Goal: Task Accomplishment & Management: Complete application form

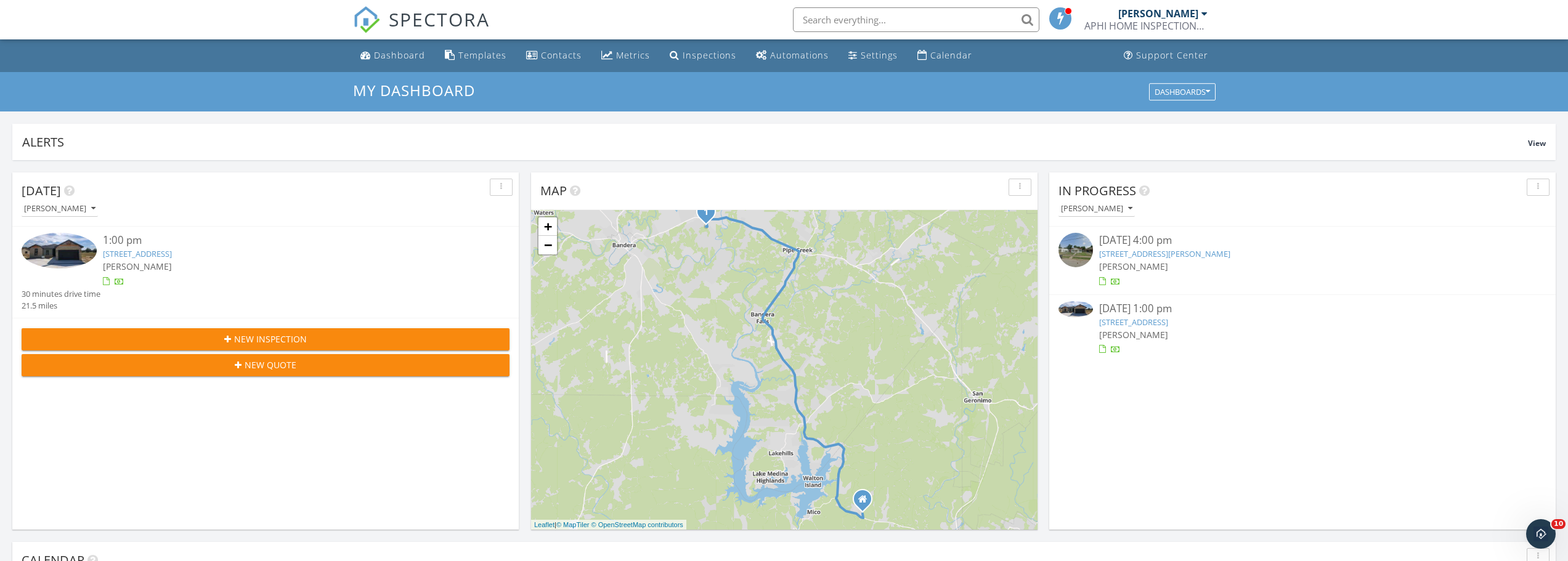
click at [1168, 323] on link "325 Spanish Ranch Circle, Bandera, TX 78003" at bounding box center [1133, 322] width 69 height 11
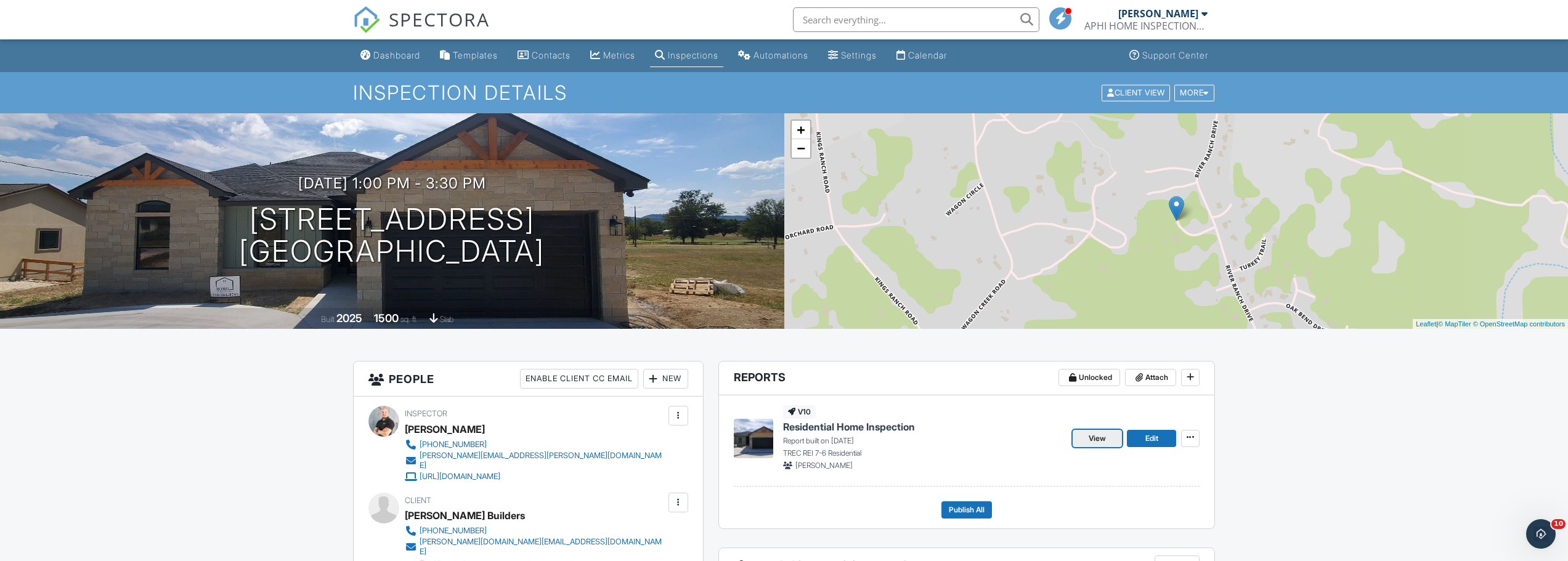
click at [1098, 437] on span "View" at bounding box center [1096, 438] width 17 height 13
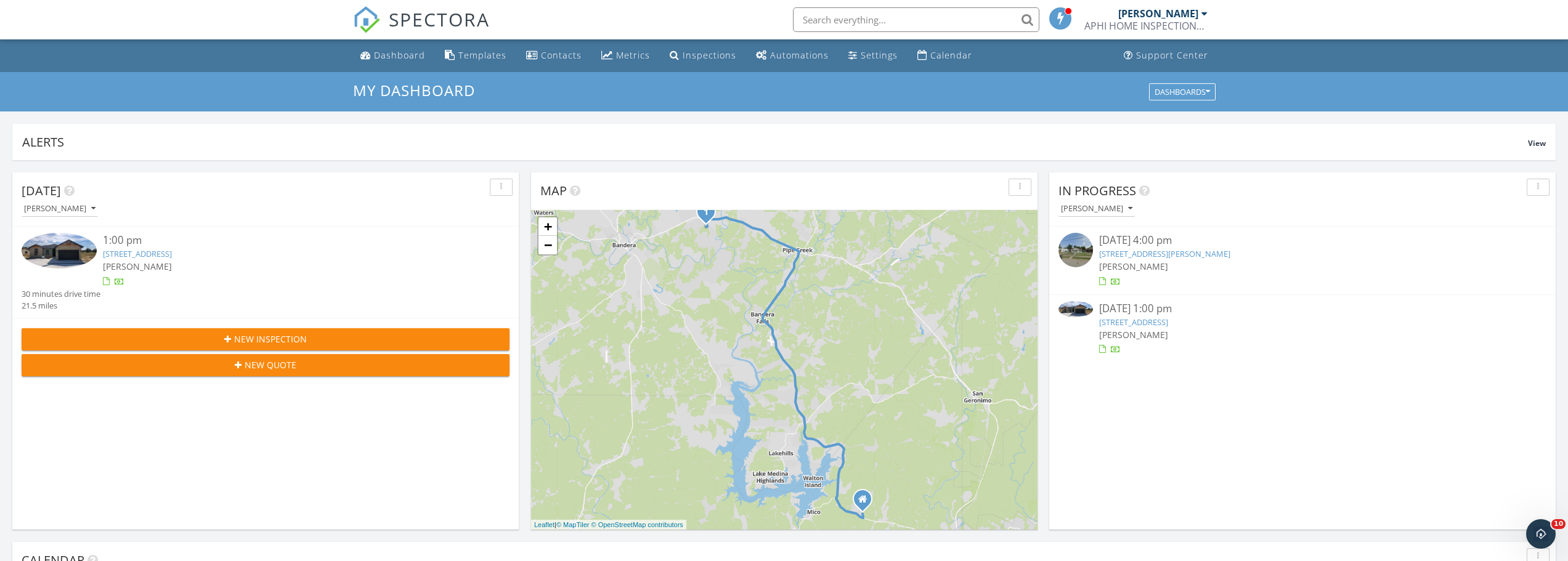
click at [1133, 323] on link "325 Spanish Ranch Circle, Bandera, TX 78003" at bounding box center [1133, 322] width 69 height 11
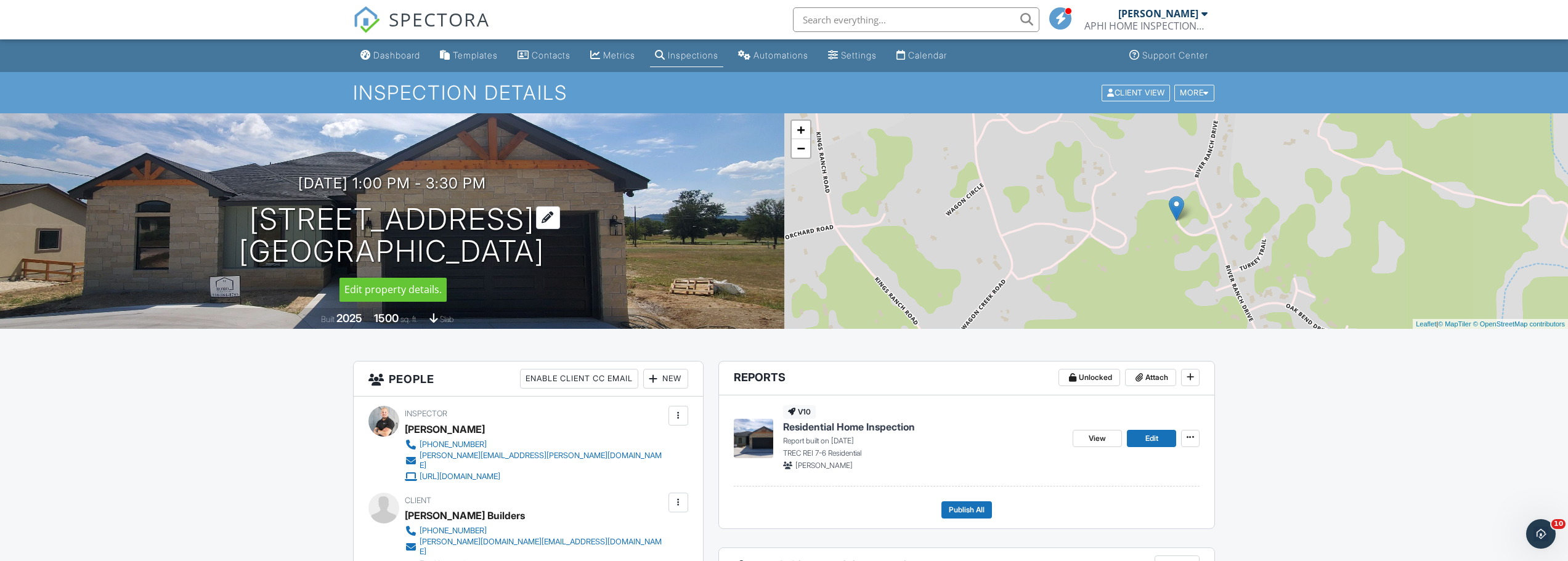
click at [560, 218] on div at bounding box center [548, 217] width 24 height 23
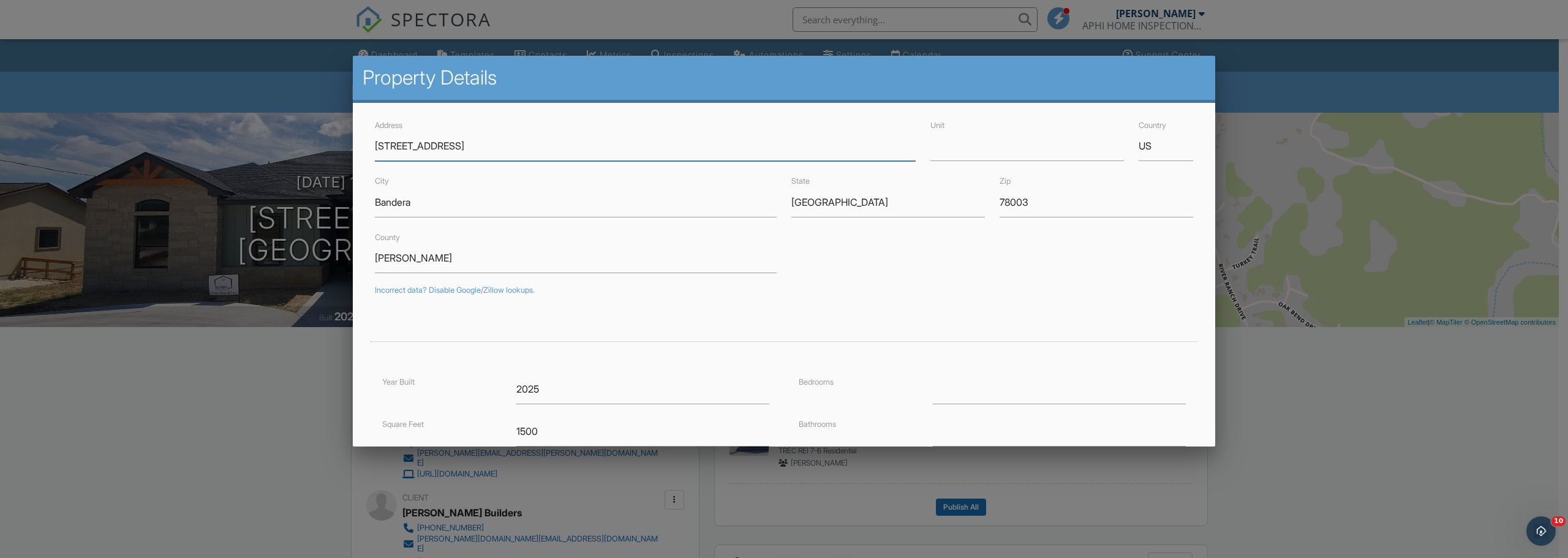
click at [464, 144] on input "325 Spanish Ranch Circle" at bounding box center [645, 145] width 541 height 30
click at [461, 144] on input "325 Spanish Ranch Circle" at bounding box center [645, 145] width 541 height 30
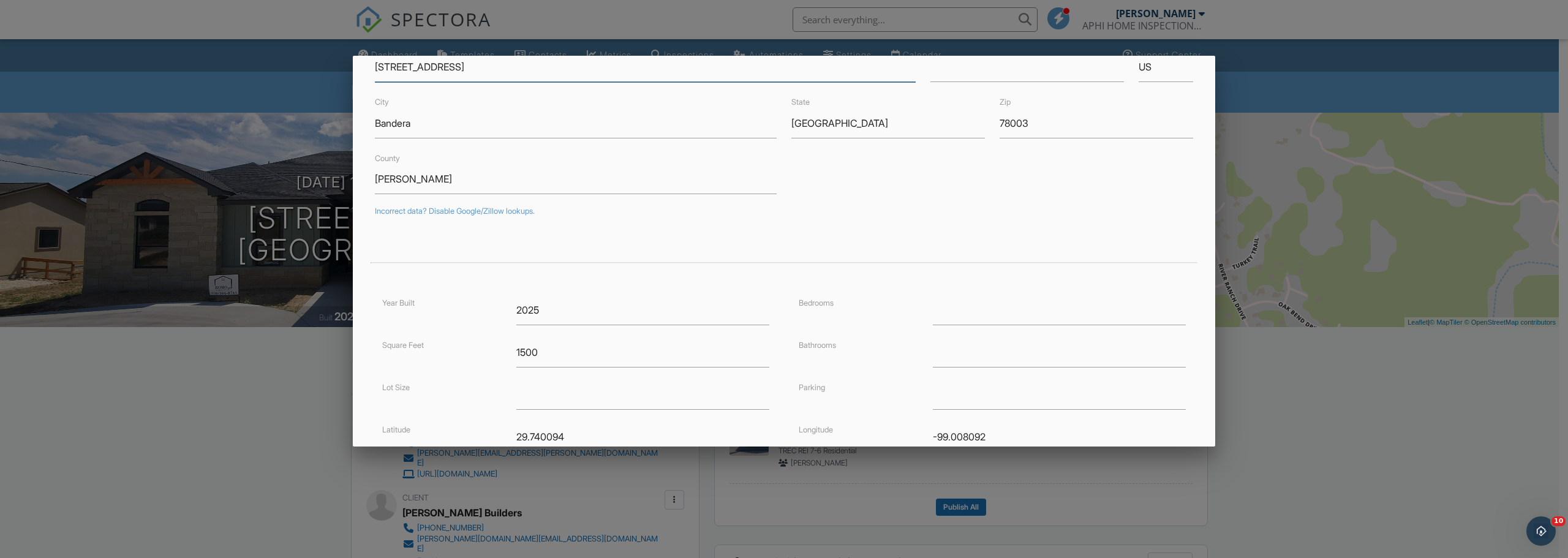
scroll to position [222, 0]
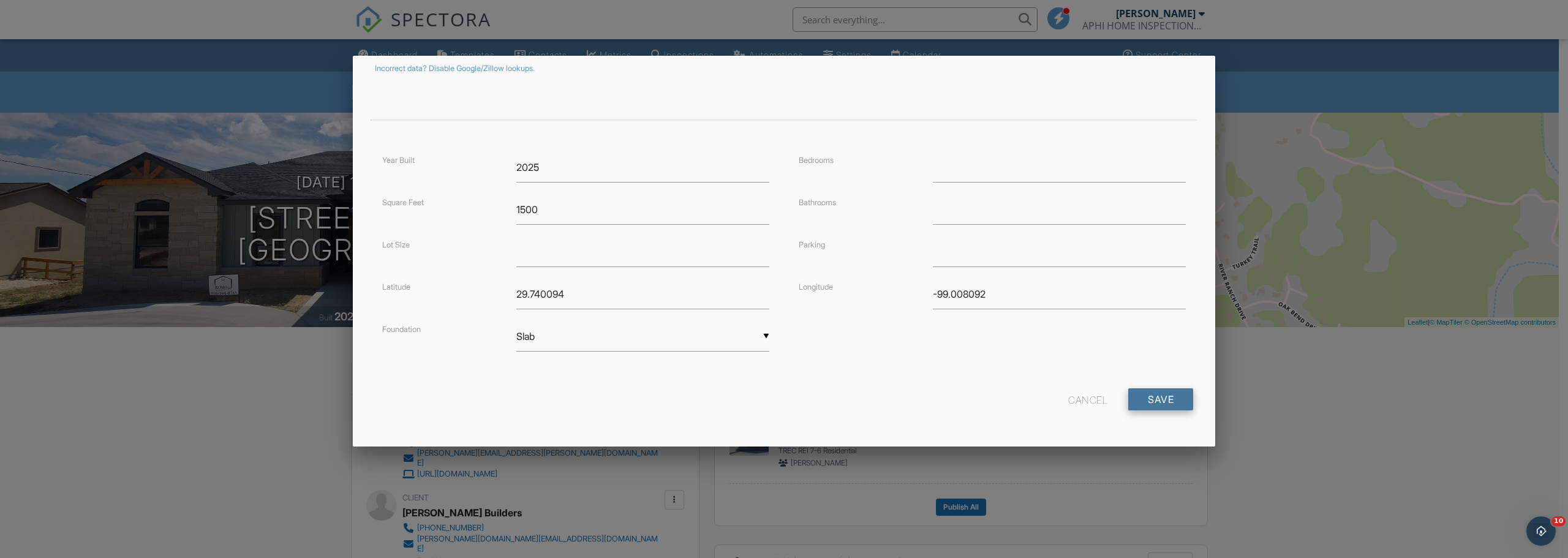
type input "[STREET_ADDRESS]"
click at [1150, 399] on input "Save" at bounding box center [1161, 399] width 65 height 22
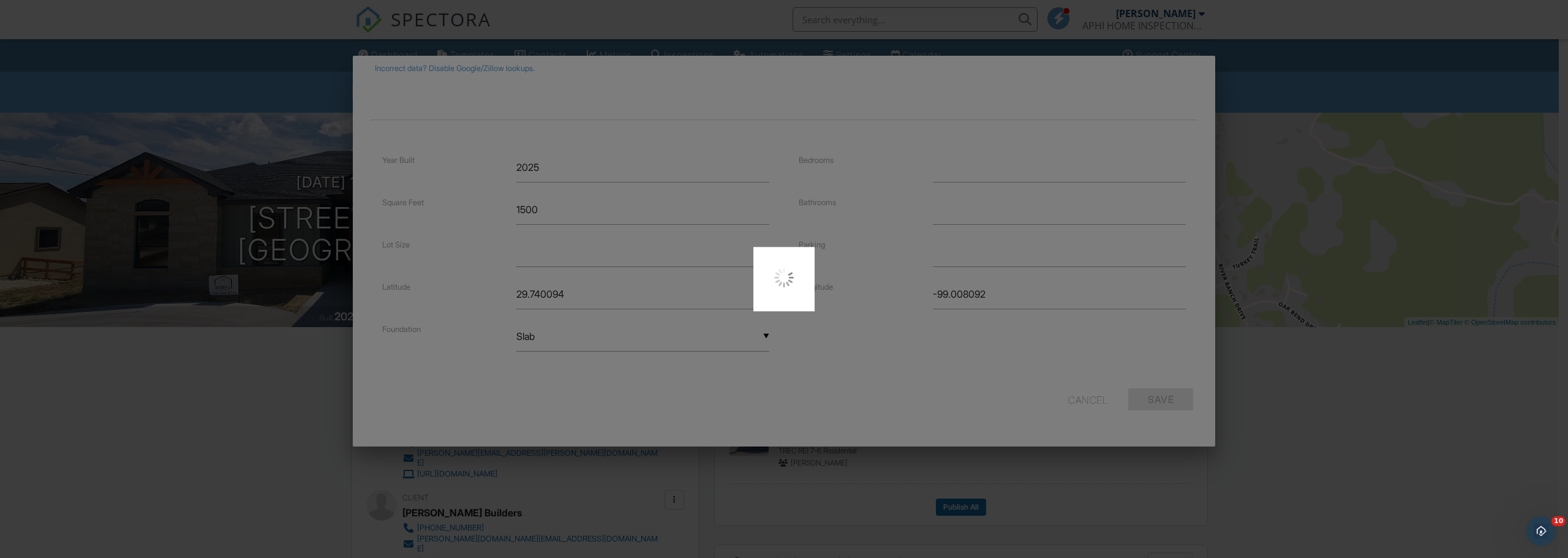
type input "29.7068138"
type input "-99.0539743"
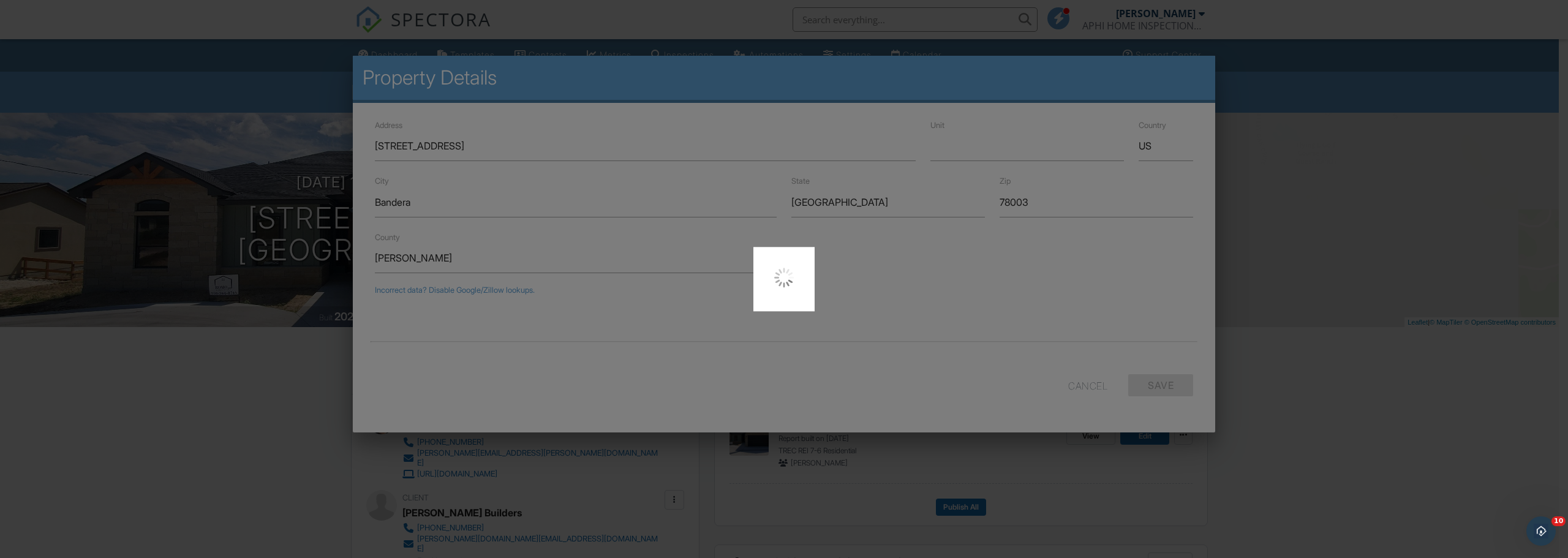
scroll to position [0, 0]
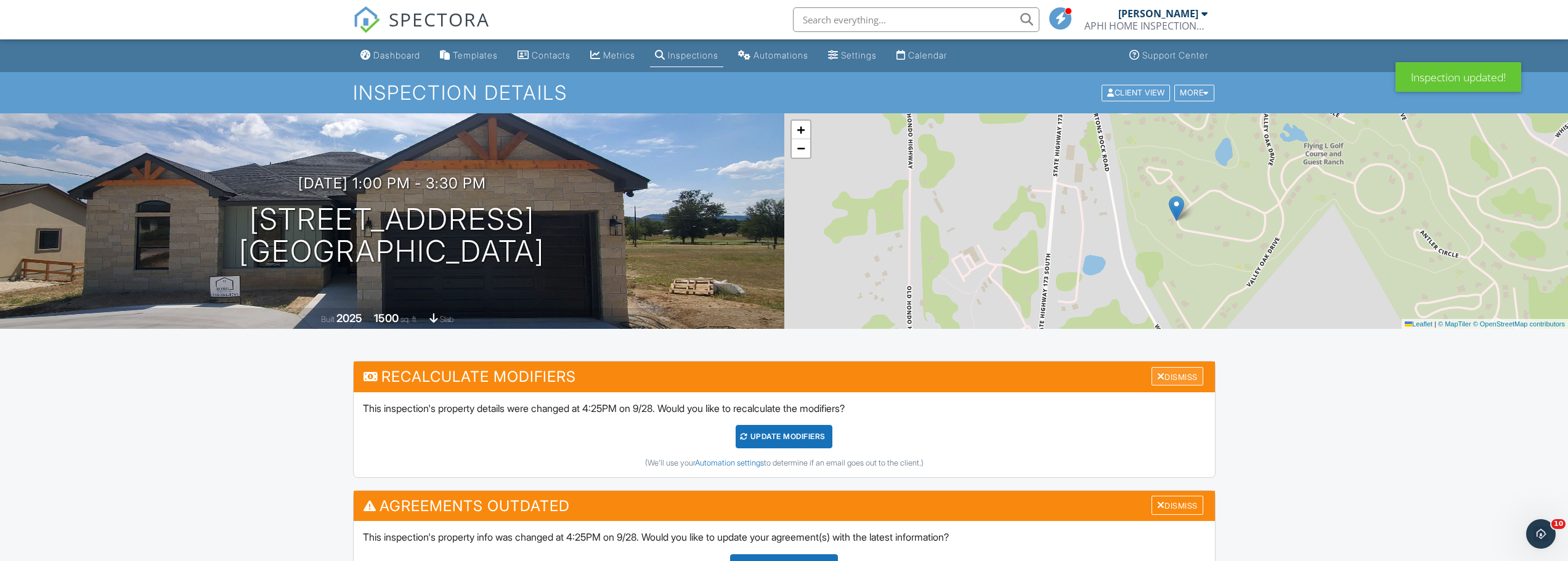
click at [1189, 375] on div "Dismiss" at bounding box center [1176, 376] width 51 height 19
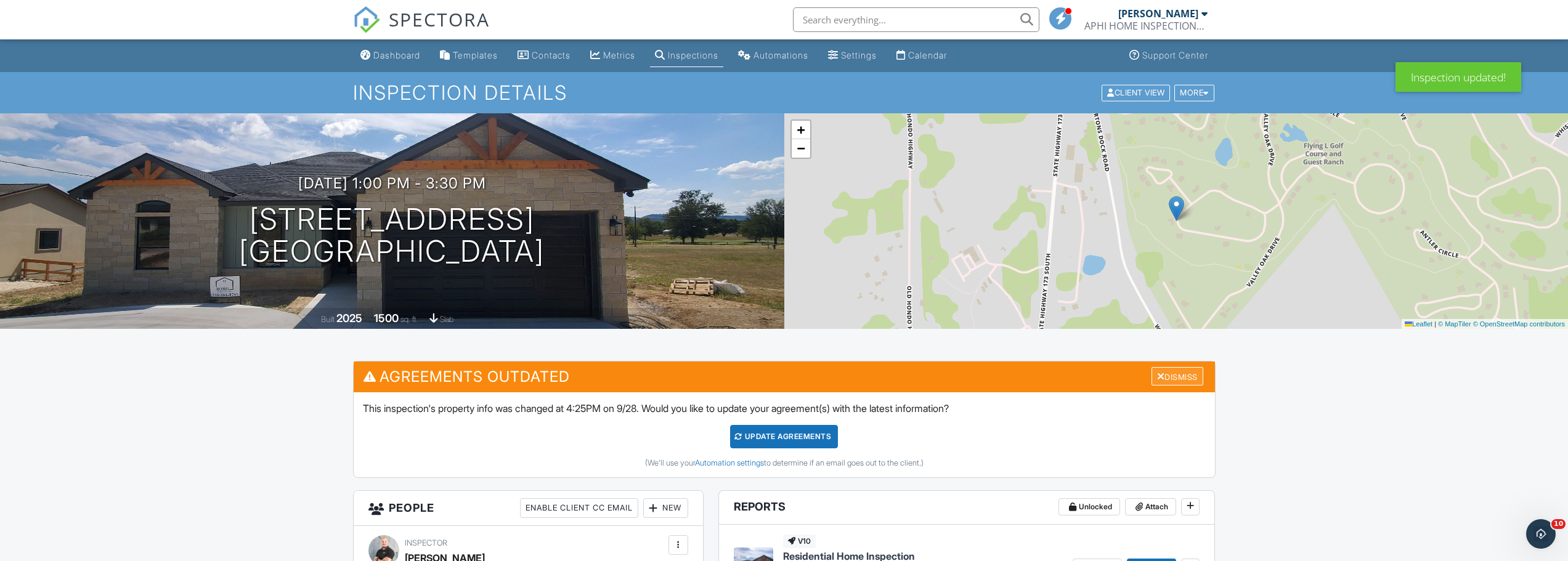
click at [1186, 382] on div "Dismiss" at bounding box center [1176, 376] width 51 height 19
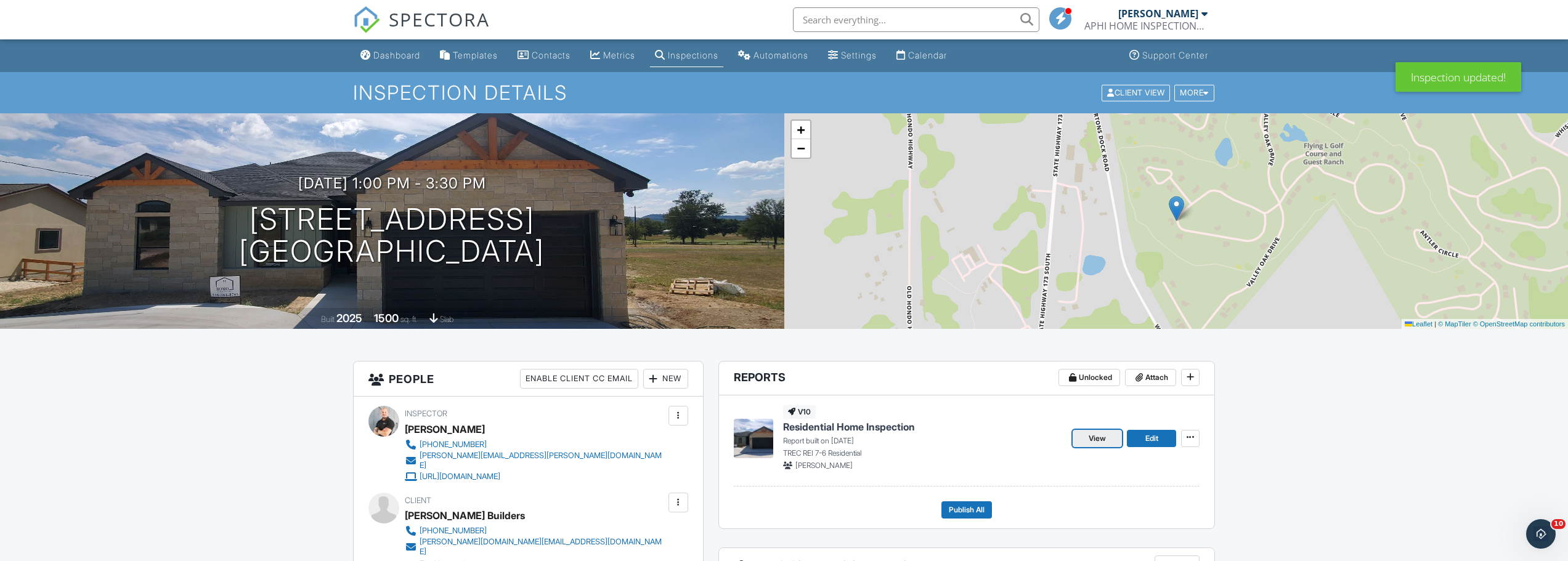
click at [1102, 441] on span "View" at bounding box center [1096, 438] width 17 height 13
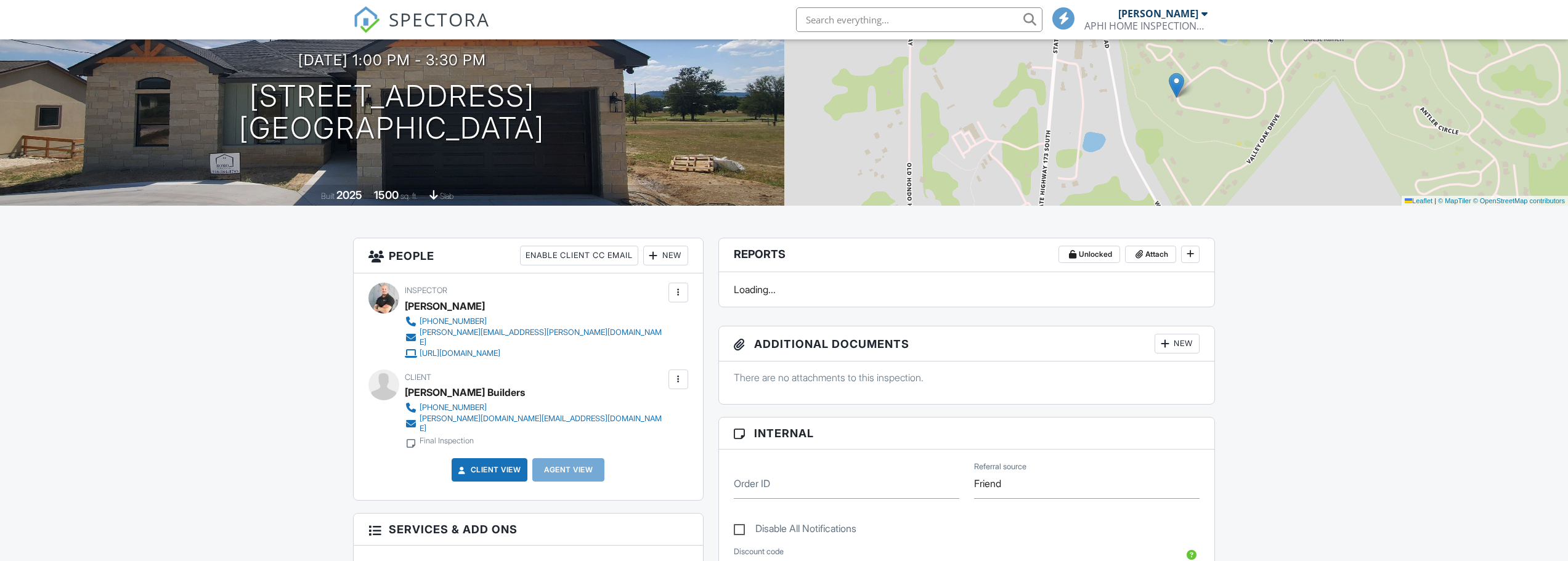
scroll to position [124, 0]
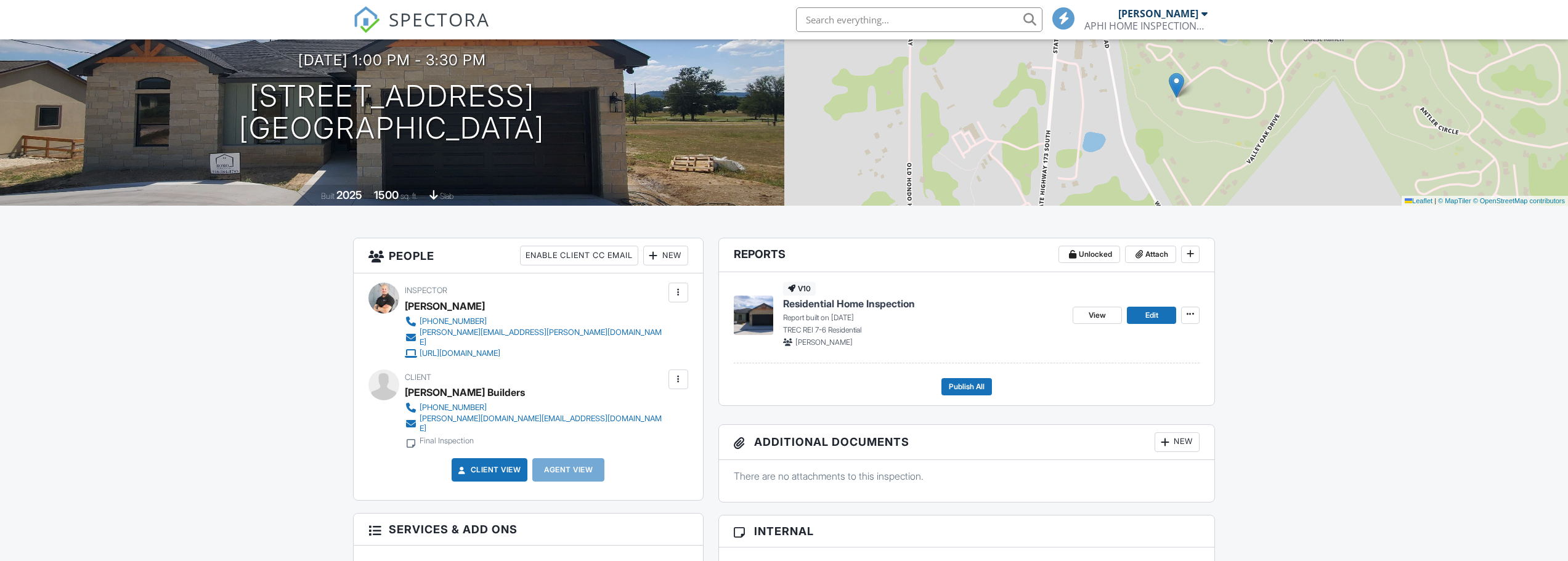
click at [680, 373] on div at bounding box center [678, 380] width 13 height 13
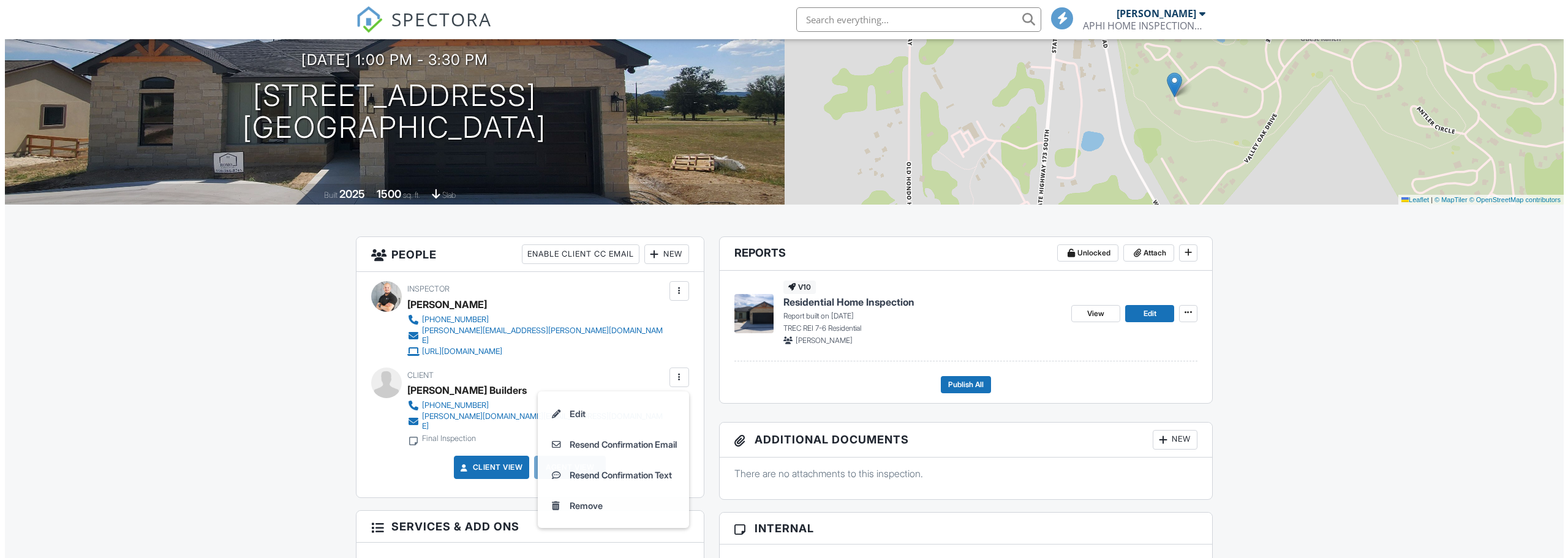
scroll to position [0, 0]
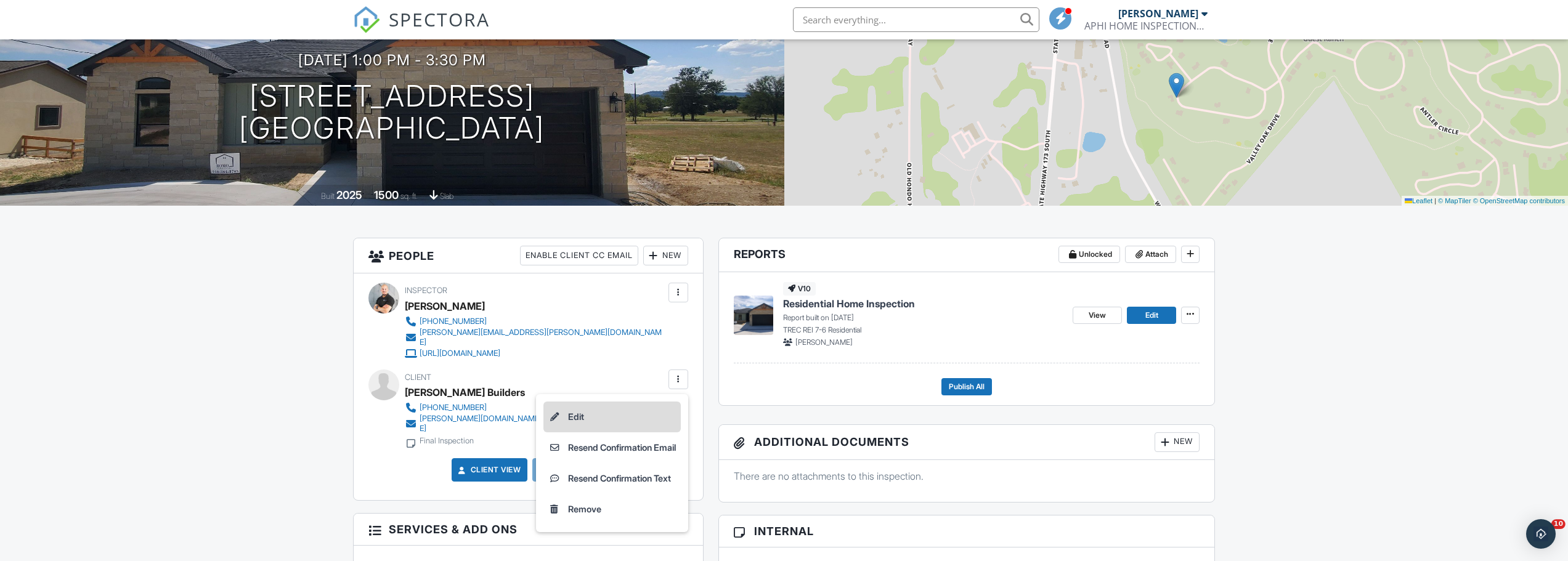
click at [567, 405] on li "Edit" at bounding box center [612, 417] width 137 height 31
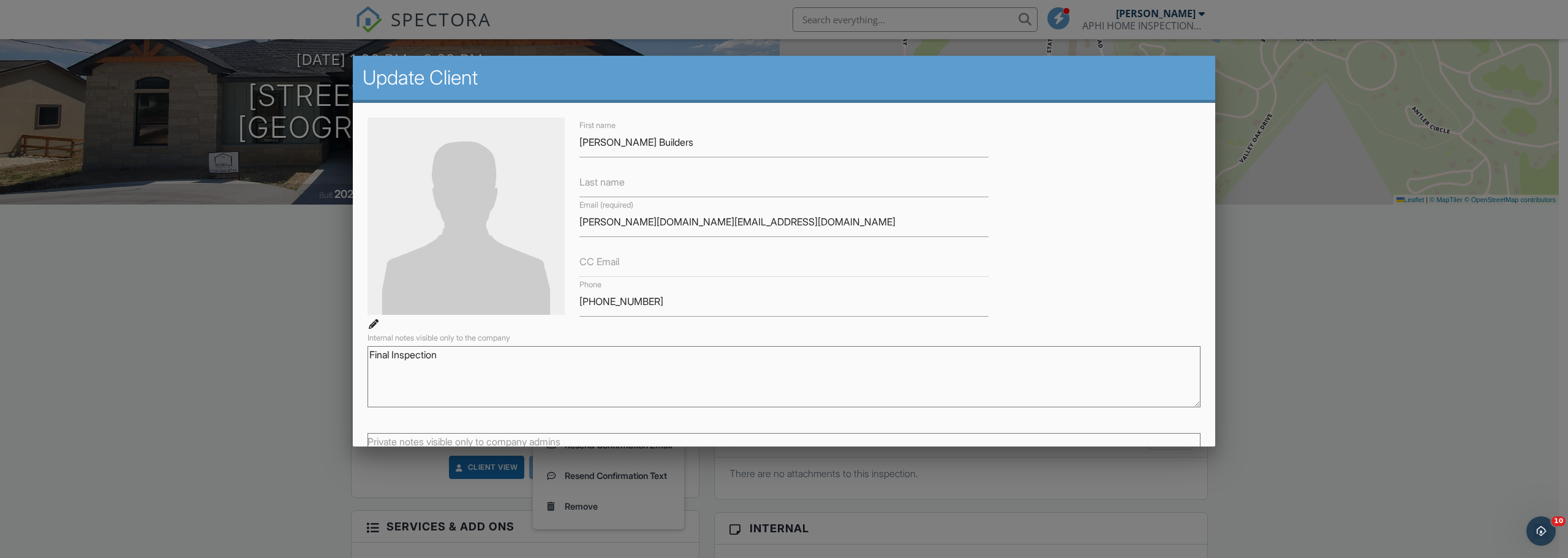
click at [1323, 334] on div at bounding box center [784, 288] width 1568 height 698
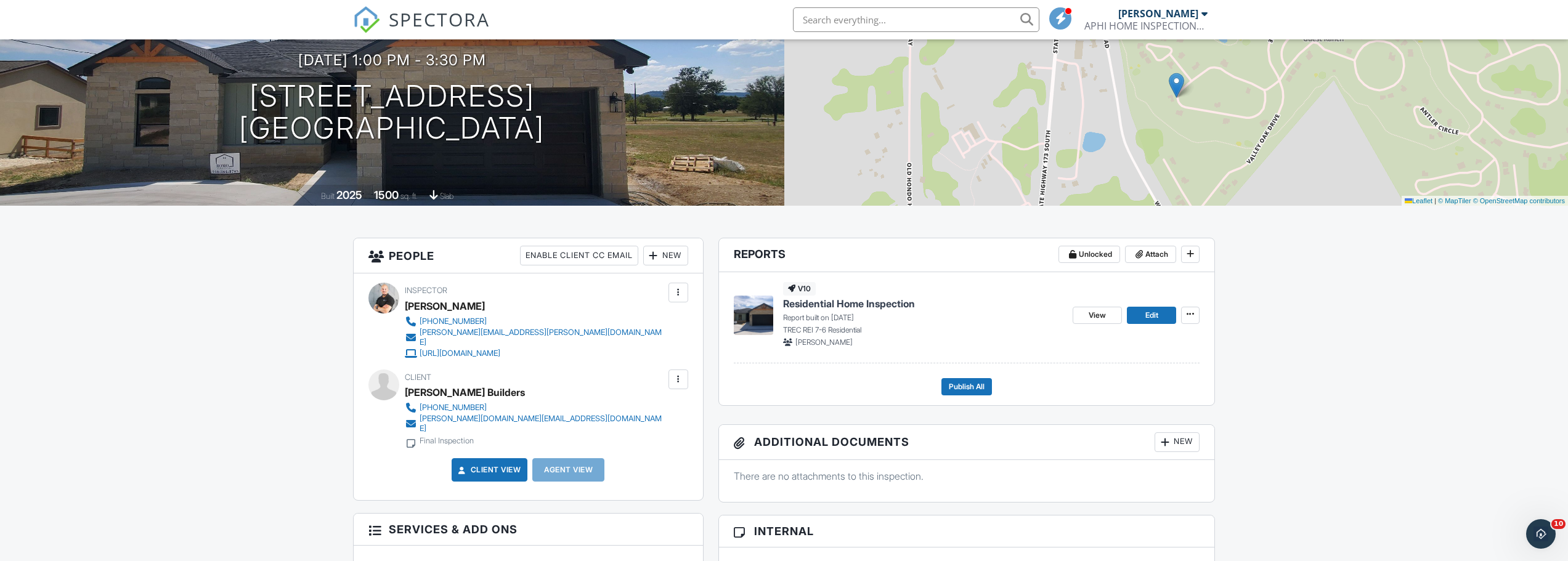
click at [676, 373] on div at bounding box center [678, 380] width 13 height 13
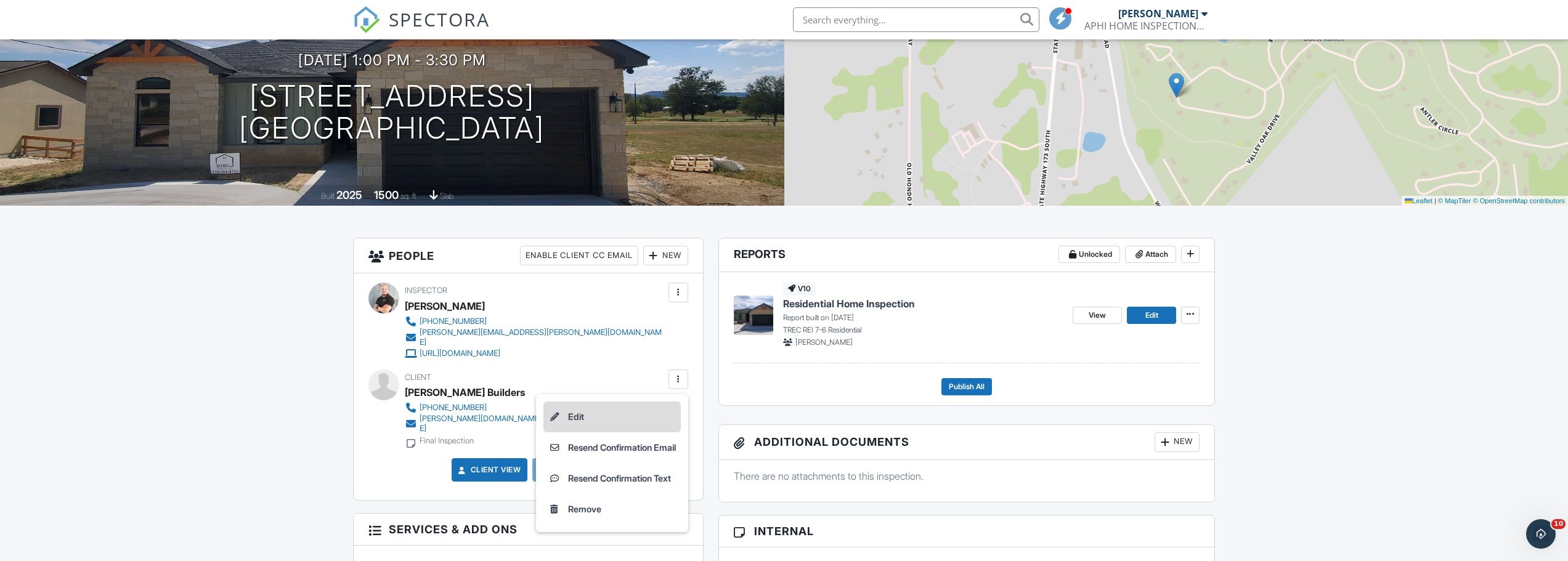
click at [573, 409] on li "Edit" at bounding box center [612, 417] width 137 height 31
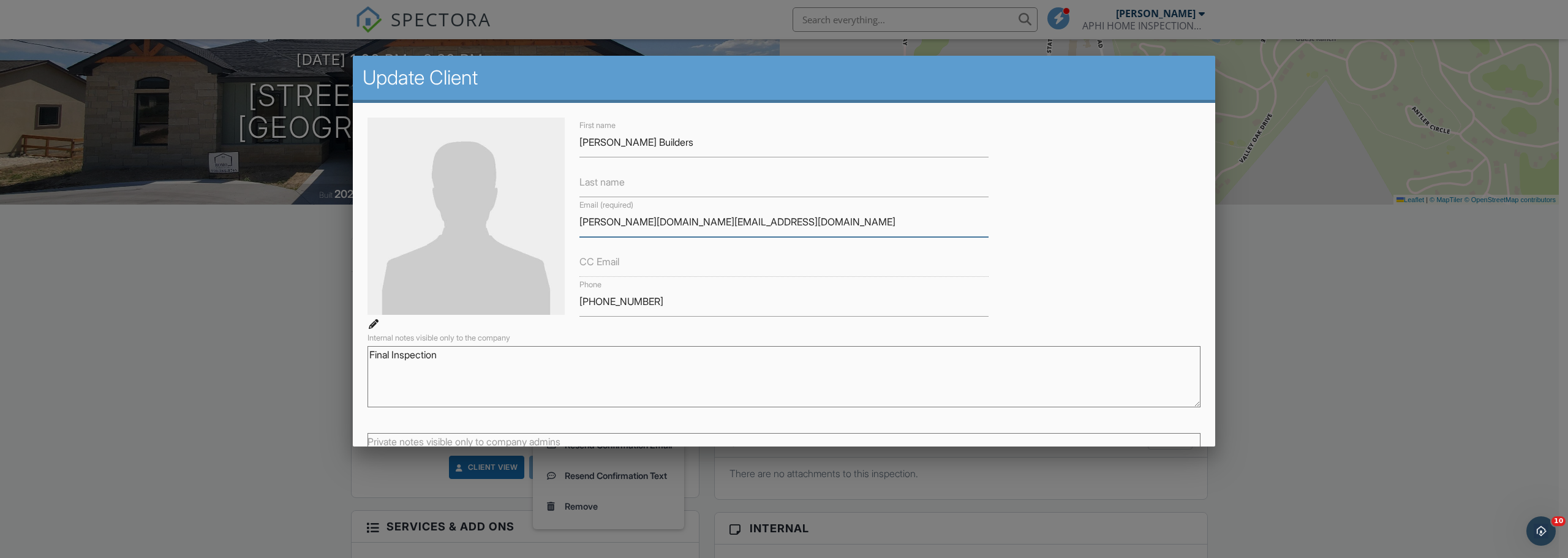
click at [700, 221] on input "[PERSON_NAME][DOMAIN_NAME][EMAIL_ADDRESS][DOMAIN_NAME]" at bounding box center [784, 222] width 409 height 30
click at [609, 266] on label "CC Email" at bounding box center [599, 261] width 39 height 13
click at [610, 266] on label "CC Email" at bounding box center [599, 261] width 39 height 13
click at [611, 266] on label "CC Email" at bounding box center [599, 261] width 39 height 13
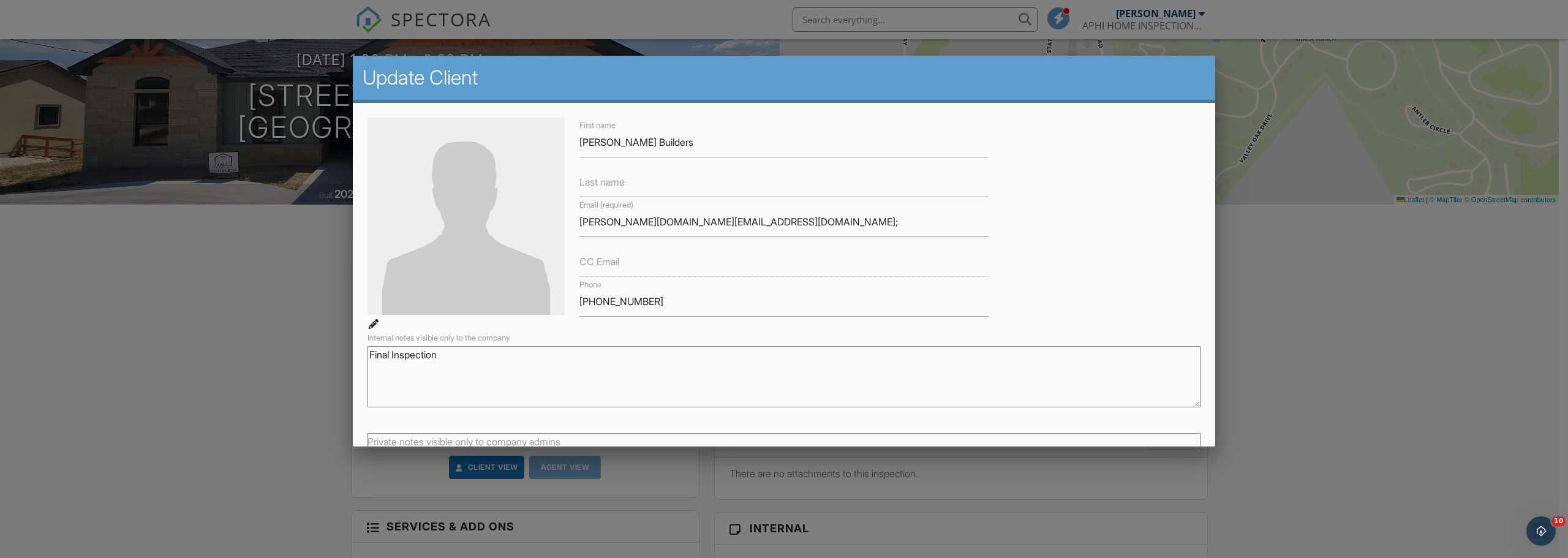
click at [1358, 294] on div at bounding box center [784, 288] width 1568 height 698
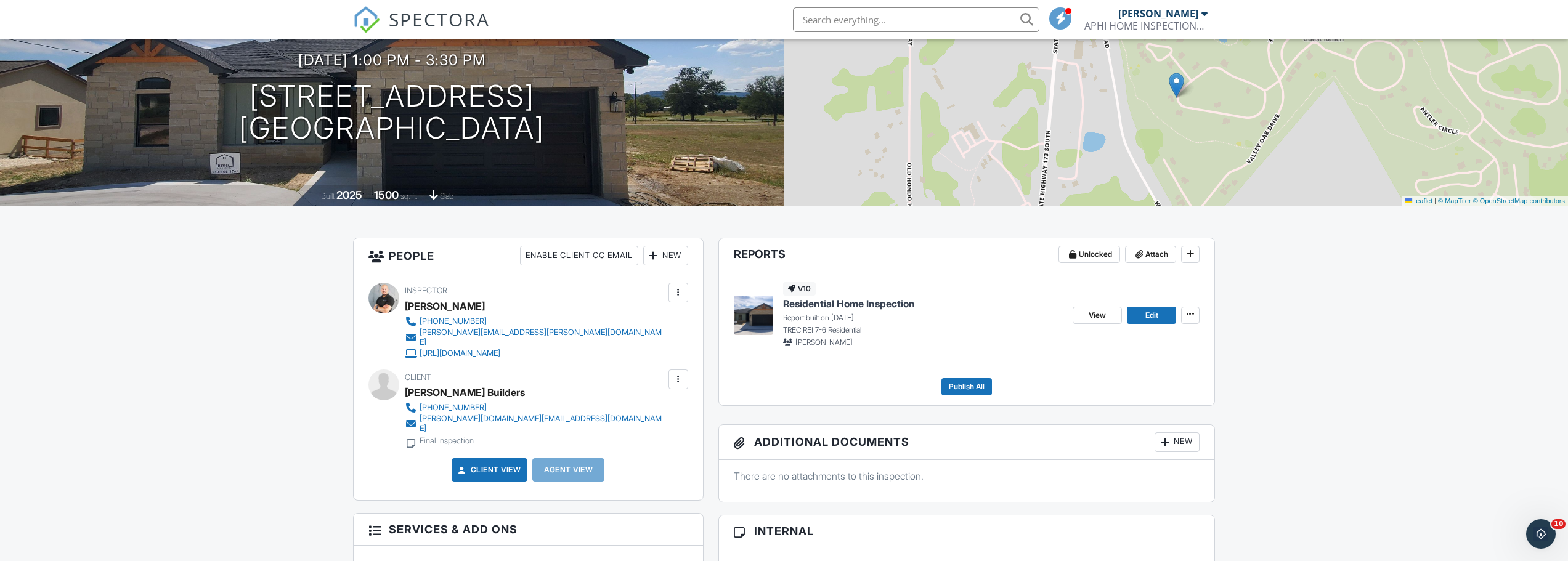
click at [431, 436] on div "Final Inspection" at bounding box center [447, 440] width 54 height 10
click at [443, 383] on div "Romo Builders" at bounding box center [465, 392] width 120 height 18
click at [679, 373] on div at bounding box center [678, 380] width 13 height 13
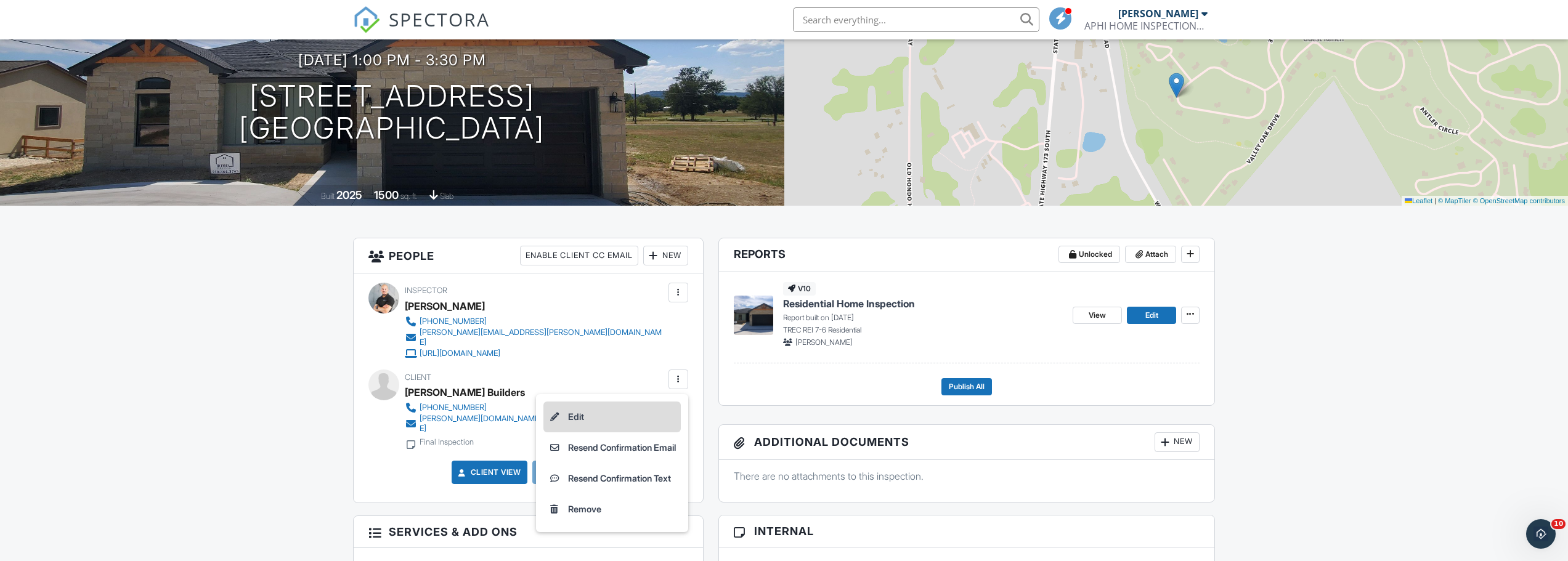
click at [572, 410] on li "Edit" at bounding box center [612, 417] width 137 height 31
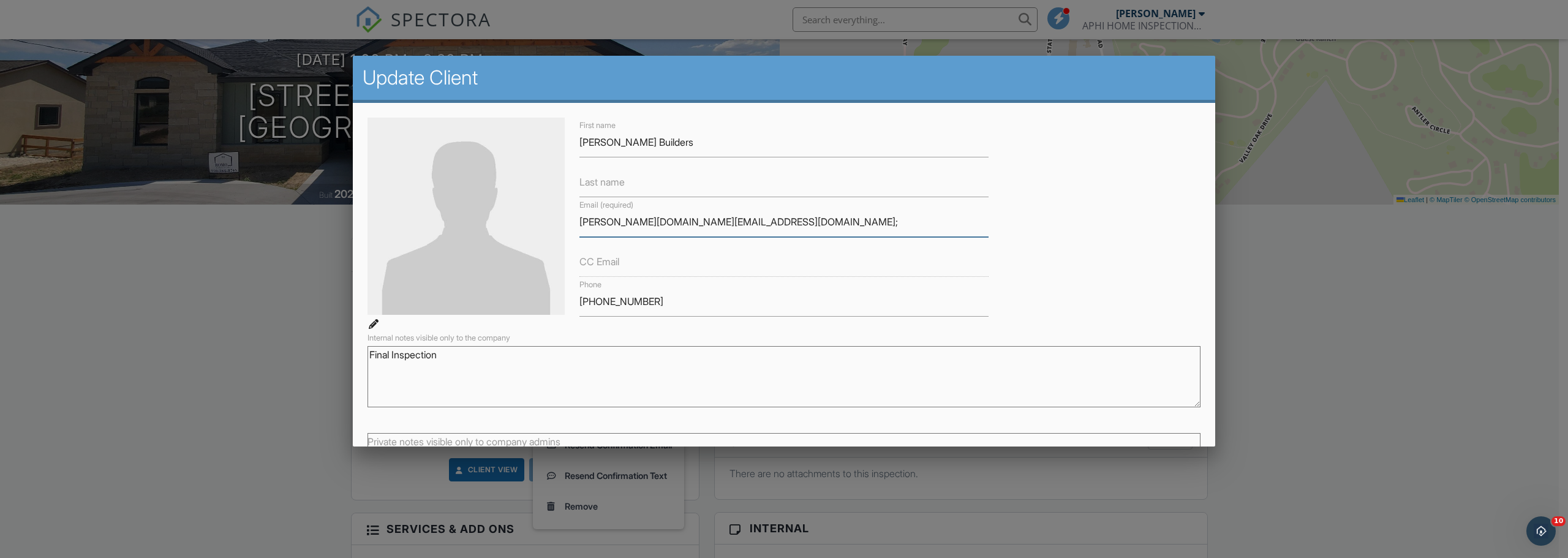
click at [704, 221] on input "romo.build@gmail.com;" at bounding box center [784, 222] width 409 height 30
paste input "ggammill@satx.rr.com"
type input "romo.build@gmail.com; ggammill@satx.rr.com"
click at [614, 266] on label "CC Email" at bounding box center [599, 261] width 39 height 13
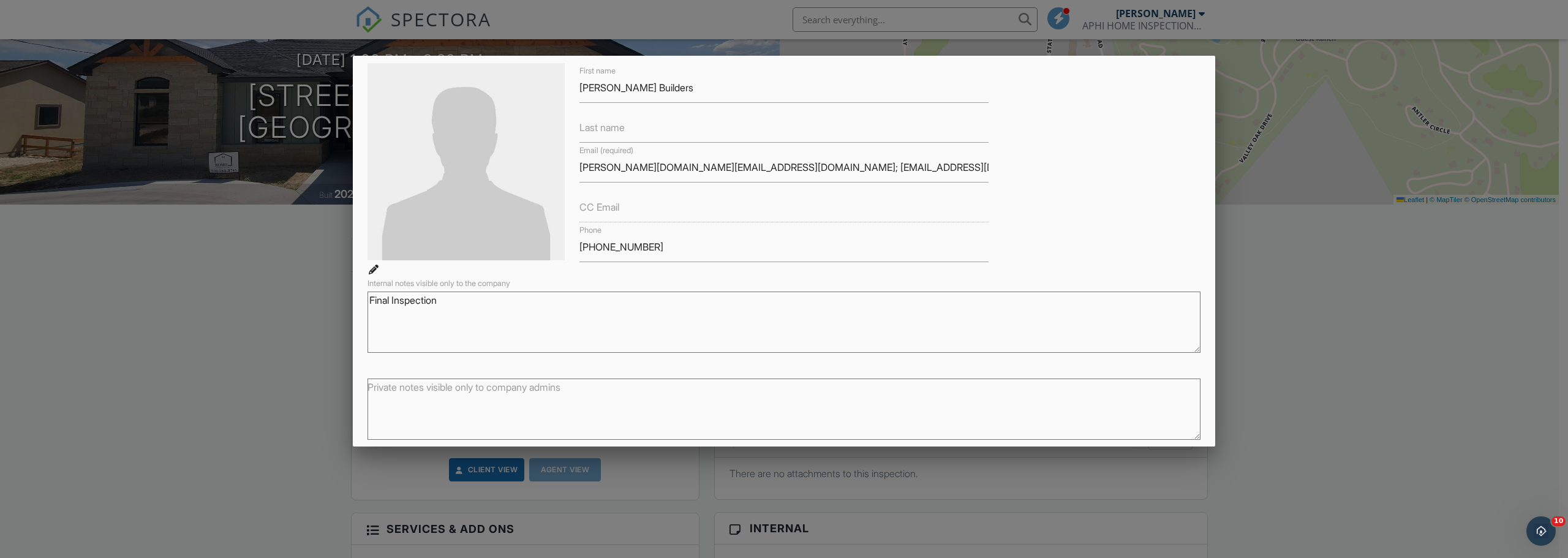
scroll to position [100, 0]
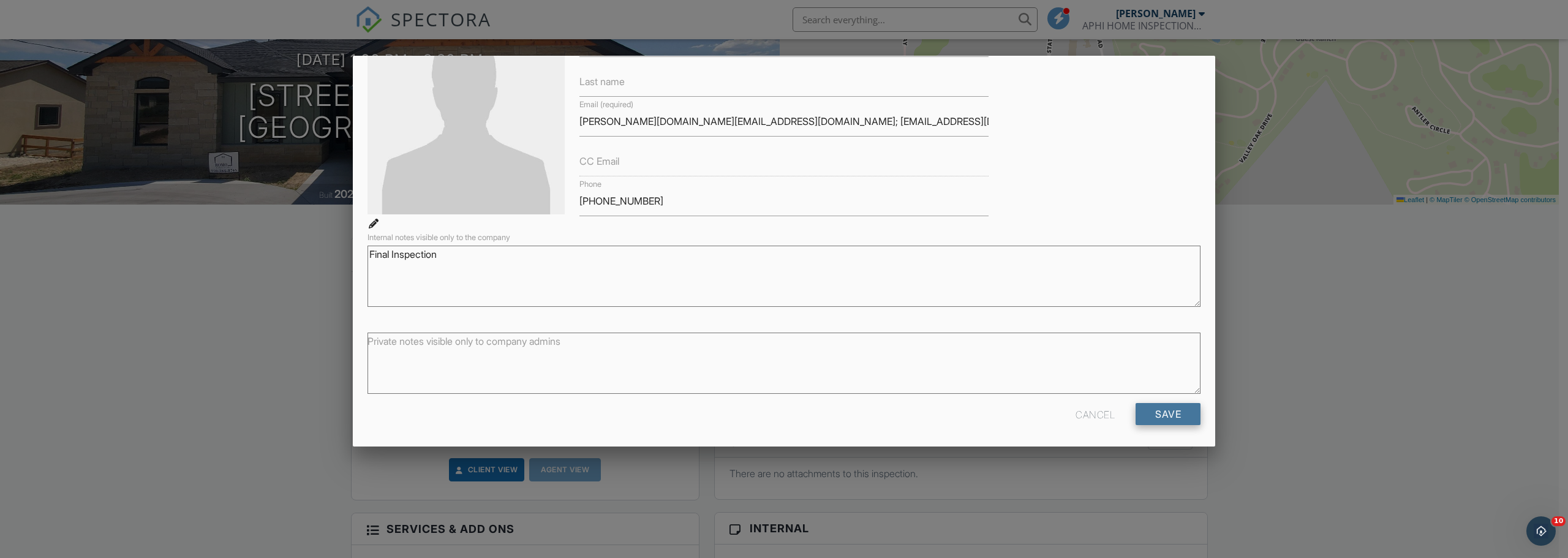
click at [1154, 417] on input "Save" at bounding box center [1168, 414] width 65 height 22
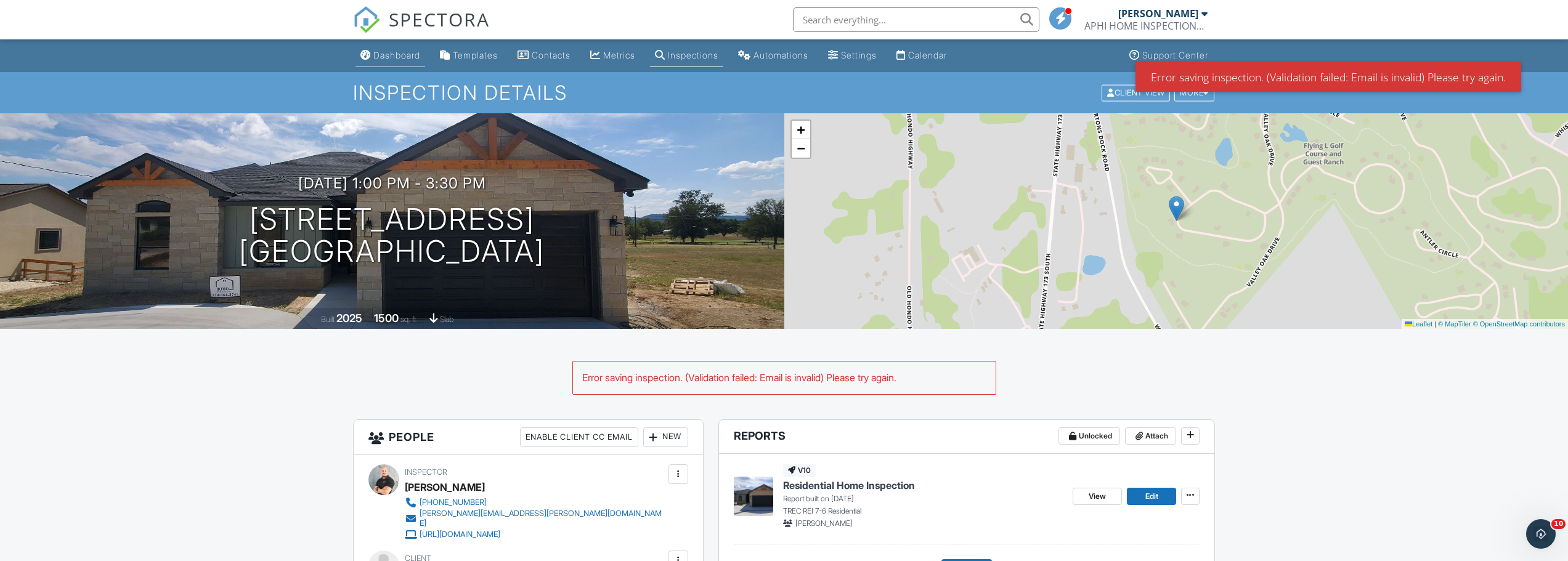
click at [401, 53] on div "Dashboard" at bounding box center [397, 55] width 47 height 11
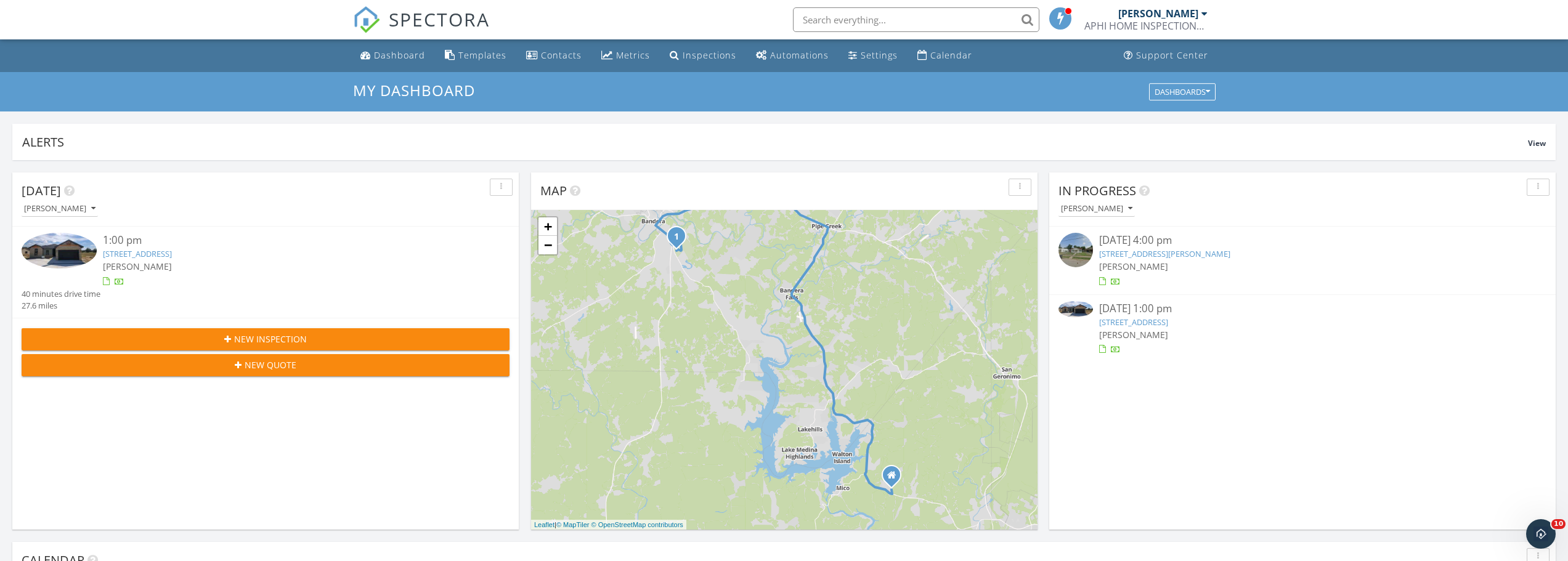
click at [149, 252] on link "325 Spanish Grant Circle , Bandera, TX 78003" at bounding box center [137, 253] width 69 height 11
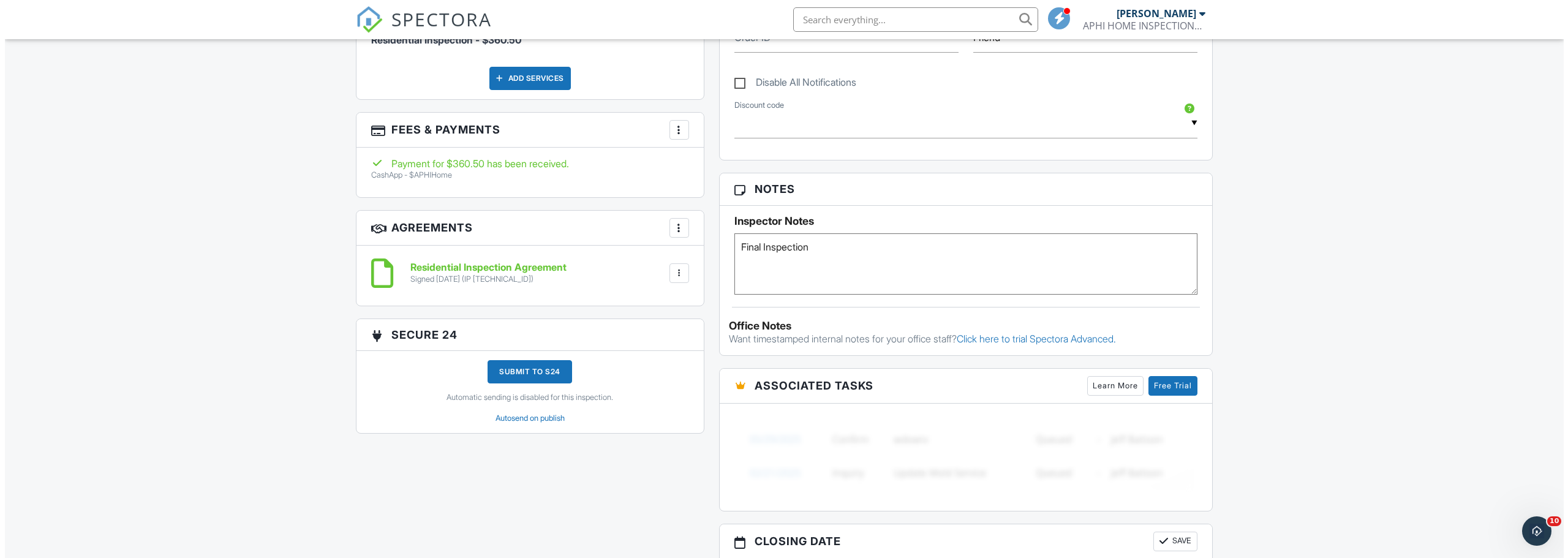
scroll to position [306, 0]
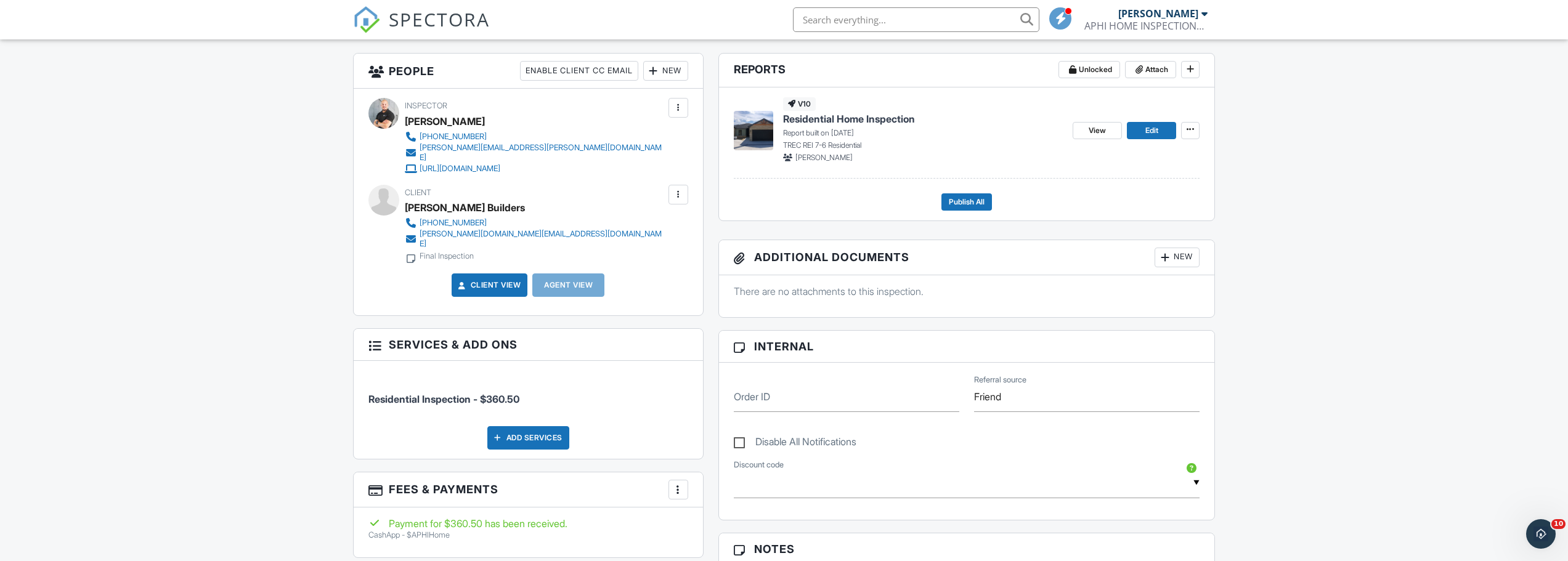
click at [678, 189] on div at bounding box center [678, 195] width 13 height 13
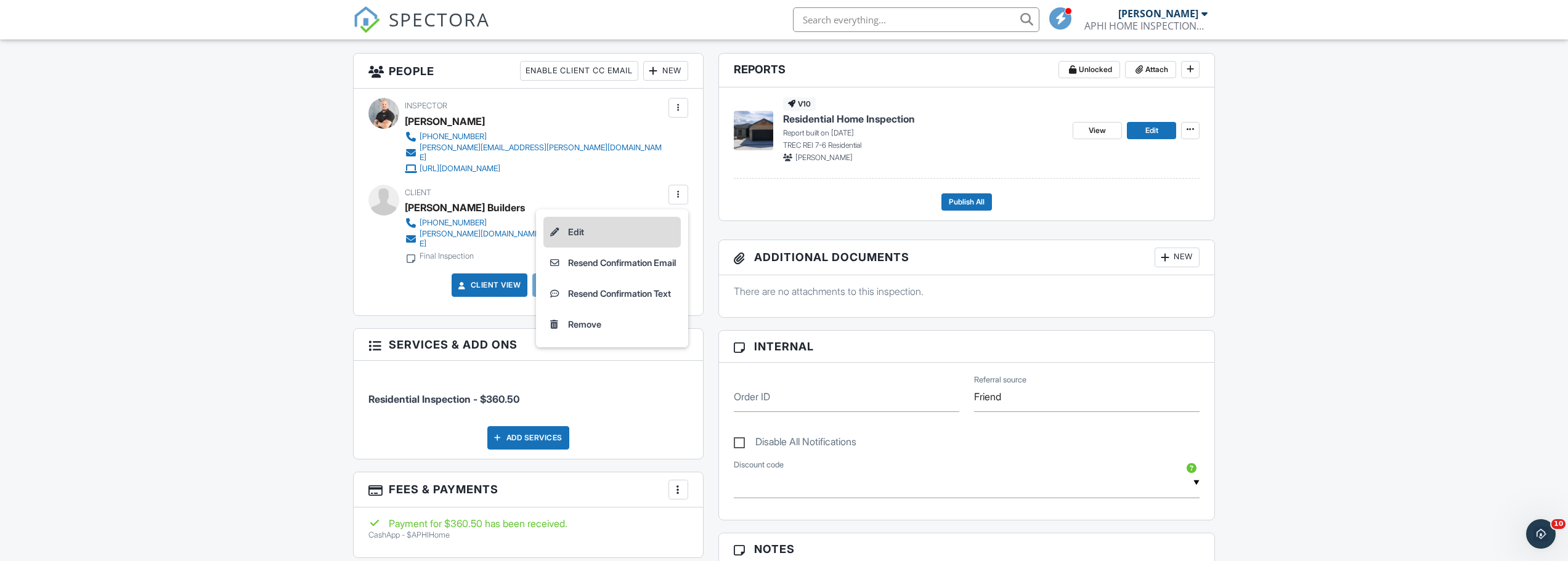
click at [567, 223] on li "Edit" at bounding box center [612, 232] width 137 height 31
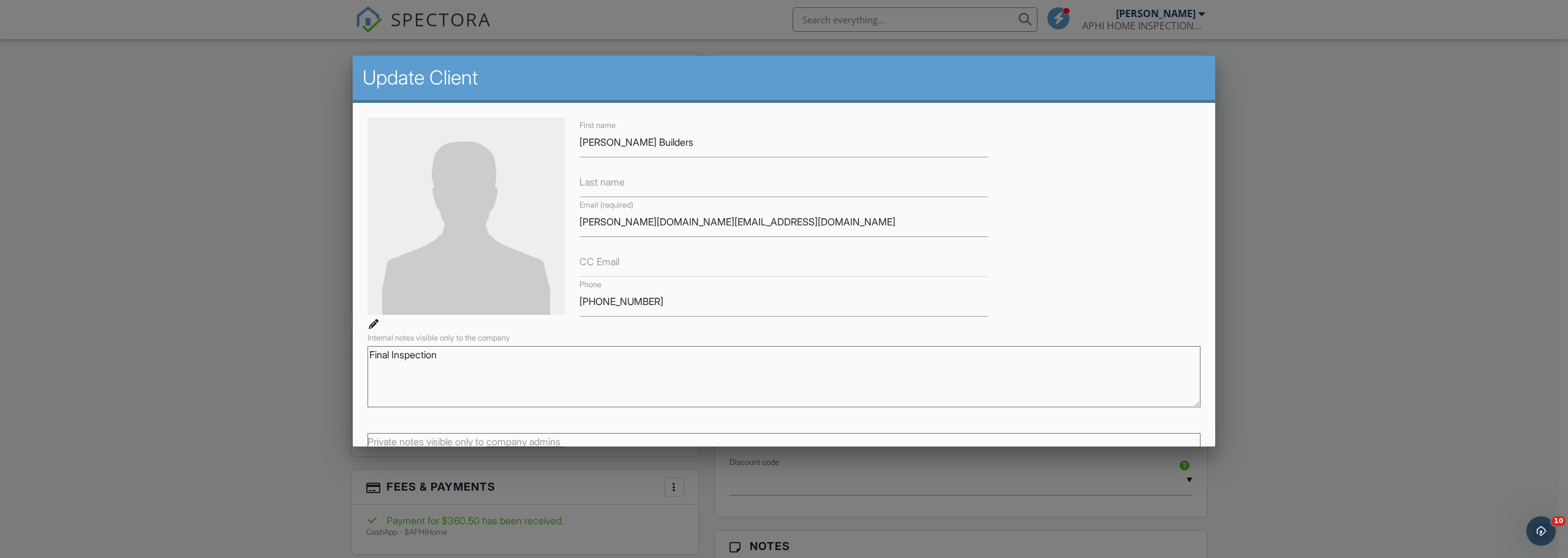
click at [623, 179] on label "Last name" at bounding box center [602, 181] width 46 height 13
click at [623, 179] on input "Last name" at bounding box center [784, 181] width 409 height 30
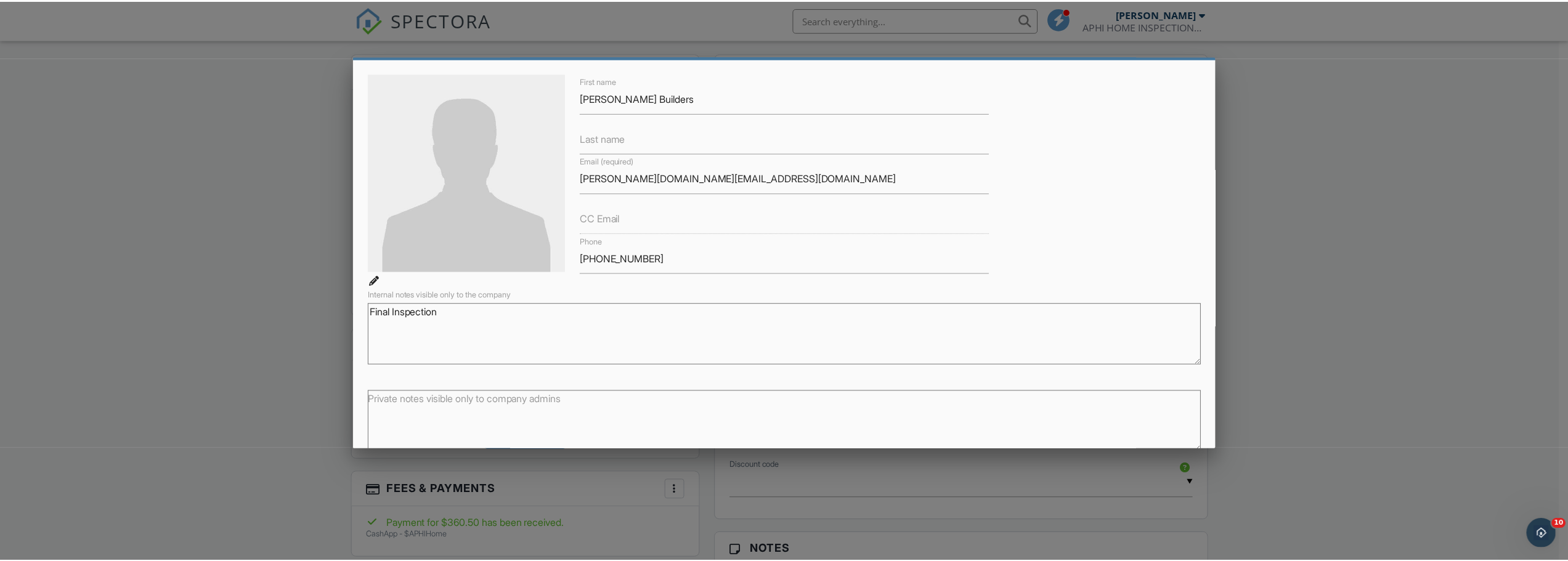
scroll to position [101, 0]
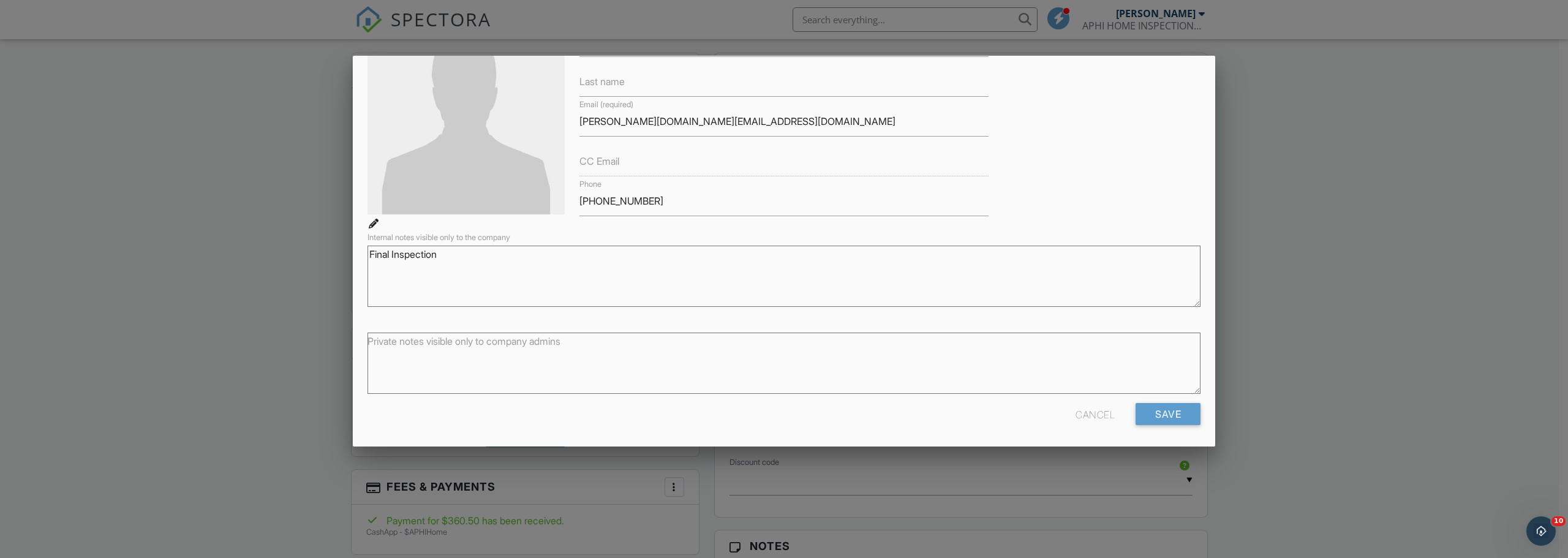
click at [277, 243] on div at bounding box center [784, 288] width 1568 height 698
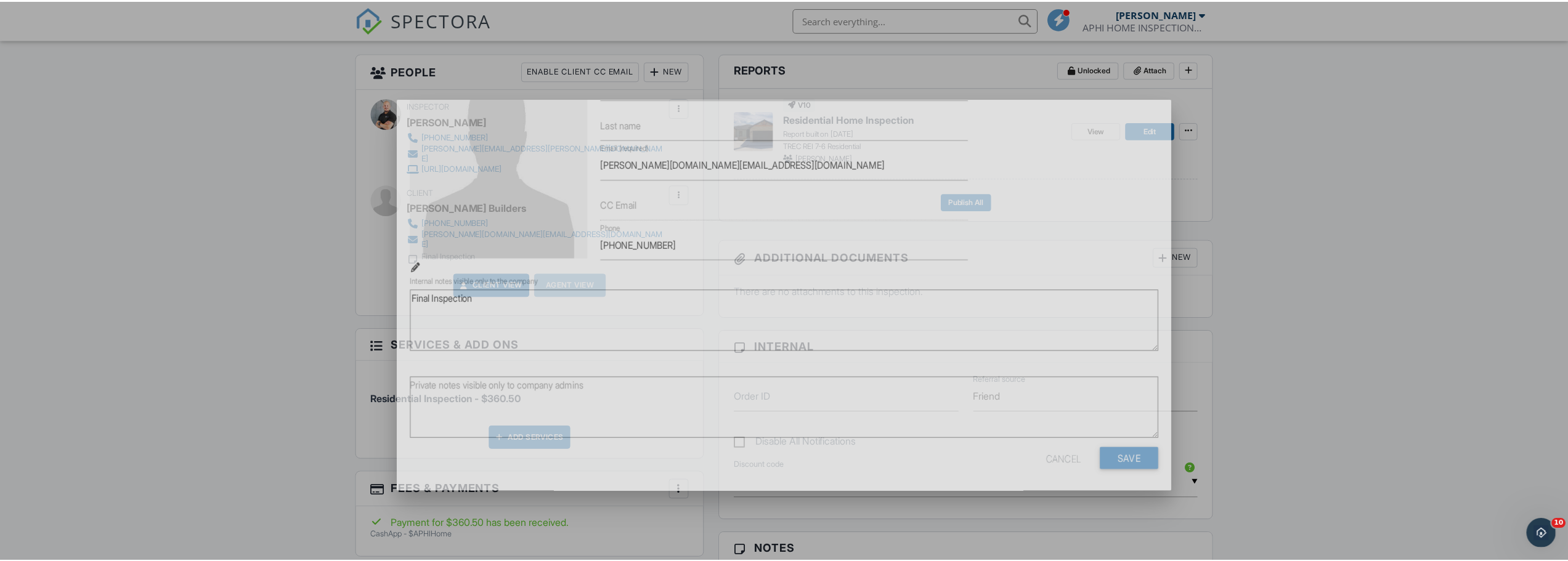
scroll to position [100, 0]
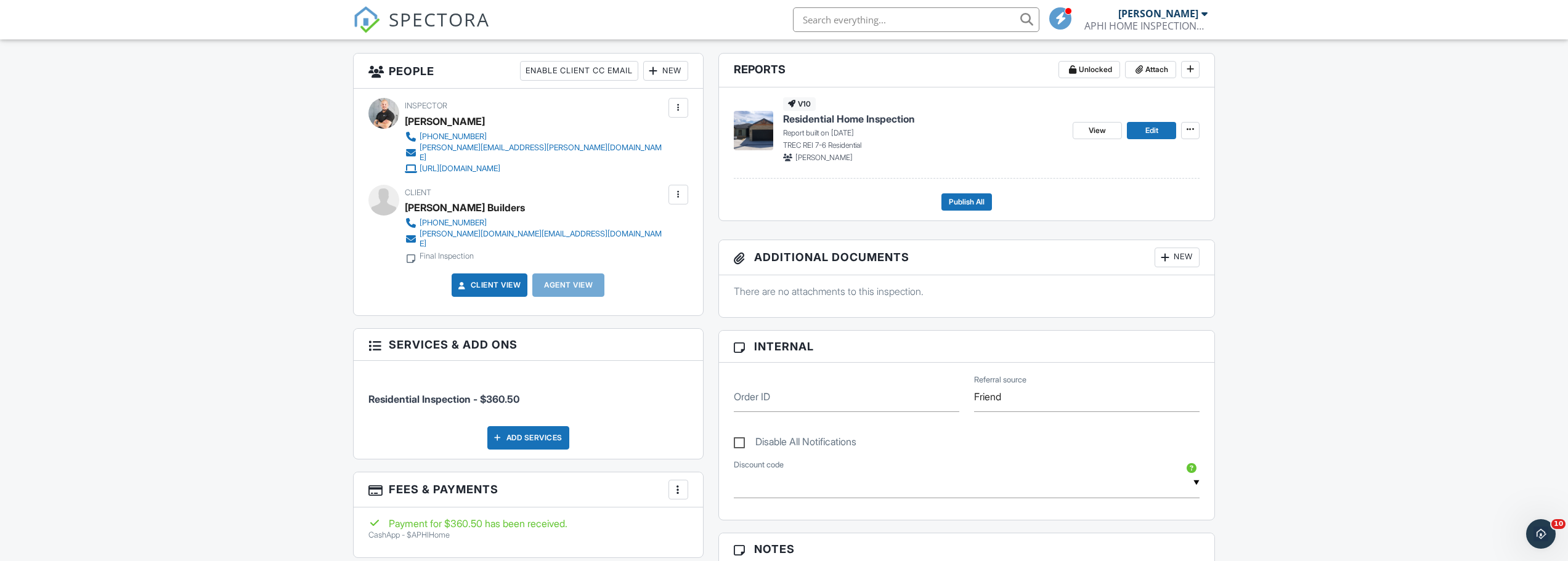
click at [678, 106] on div at bounding box center [678, 108] width 13 height 13
click at [607, 69] on div "Enable Client CC Email" at bounding box center [578, 71] width 118 height 20
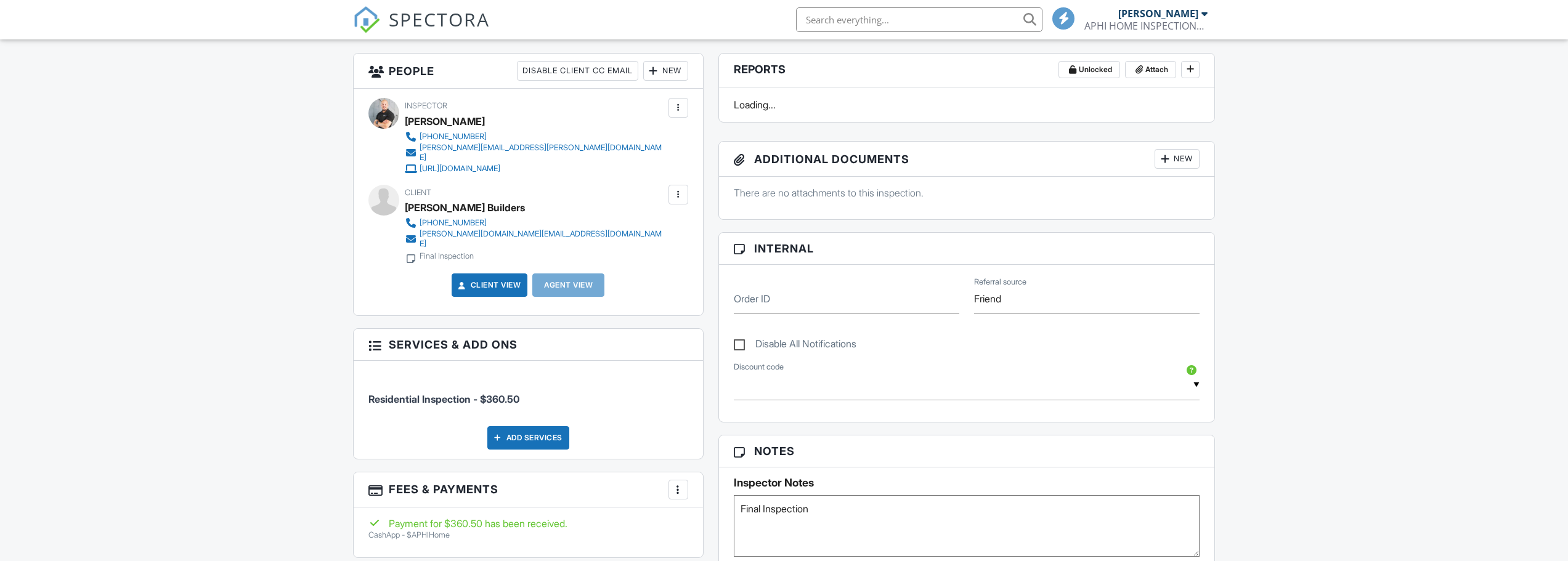
click at [677, 189] on div at bounding box center [678, 195] width 13 height 13
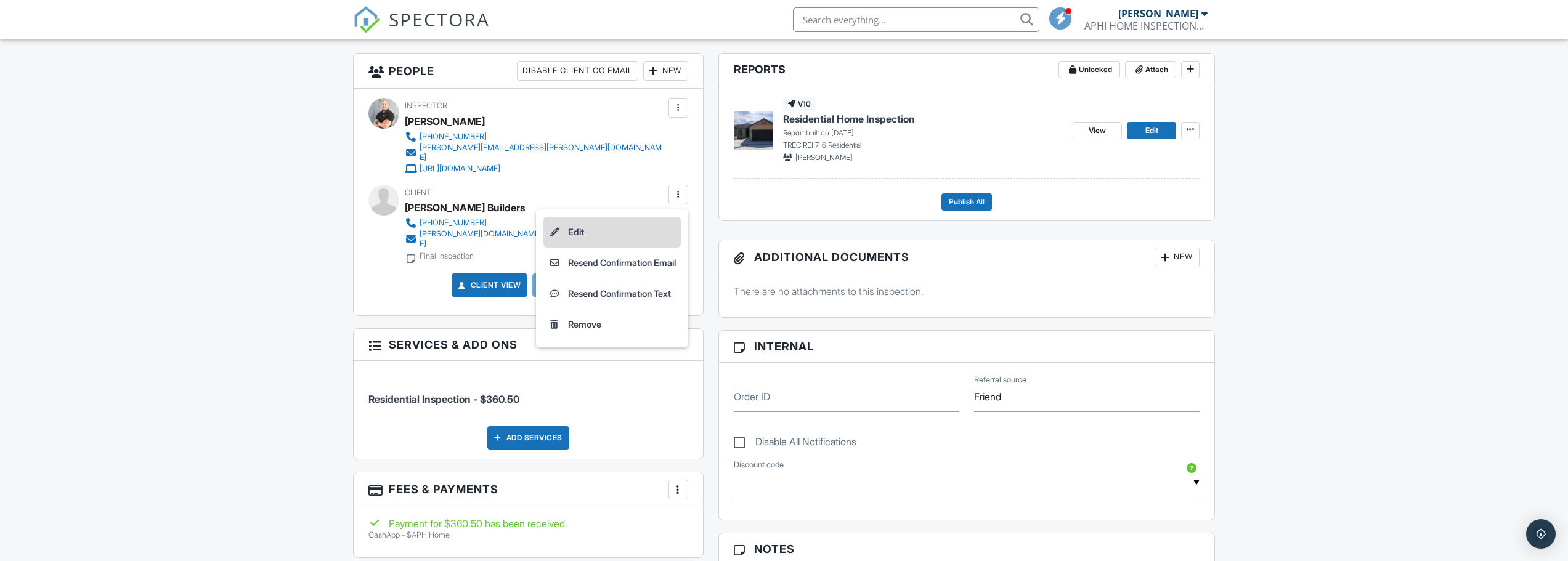
click at [567, 228] on li "Edit" at bounding box center [612, 232] width 137 height 31
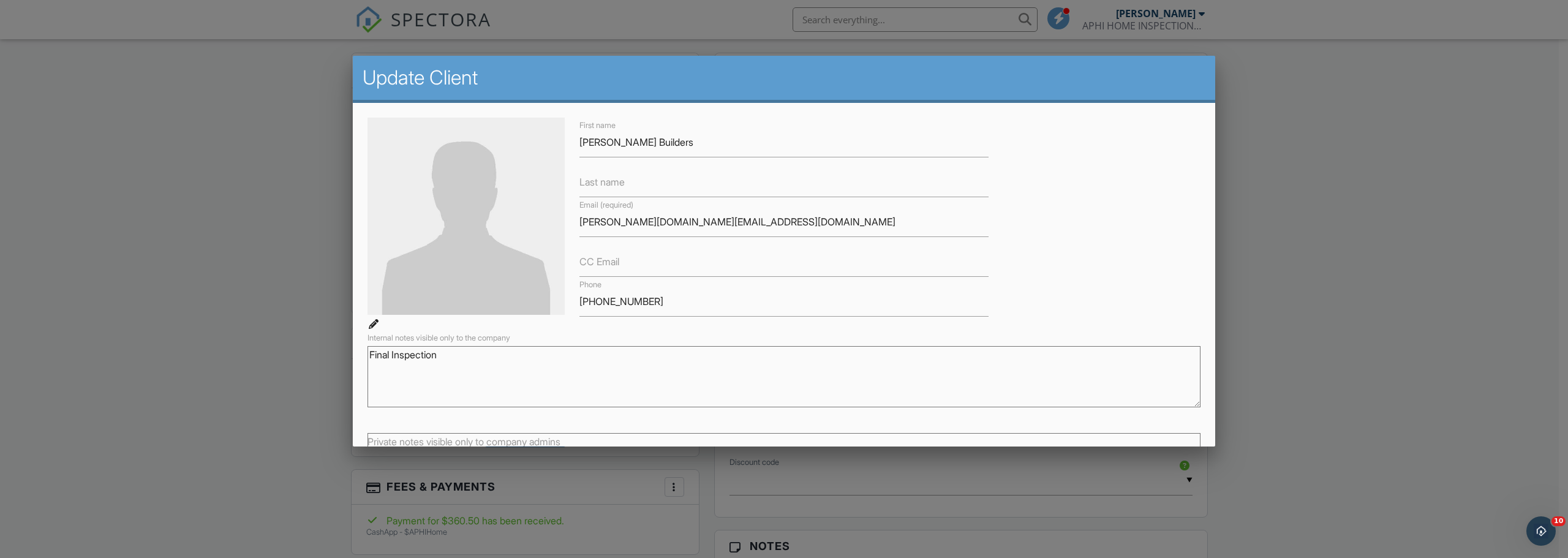
click at [604, 266] on label "CC Email" at bounding box center [599, 261] width 39 height 13
click at [604, 266] on input "CC Email" at bounding box center [784, 261] width 409 height 30
paste input "ggammill@satx.rr.com"
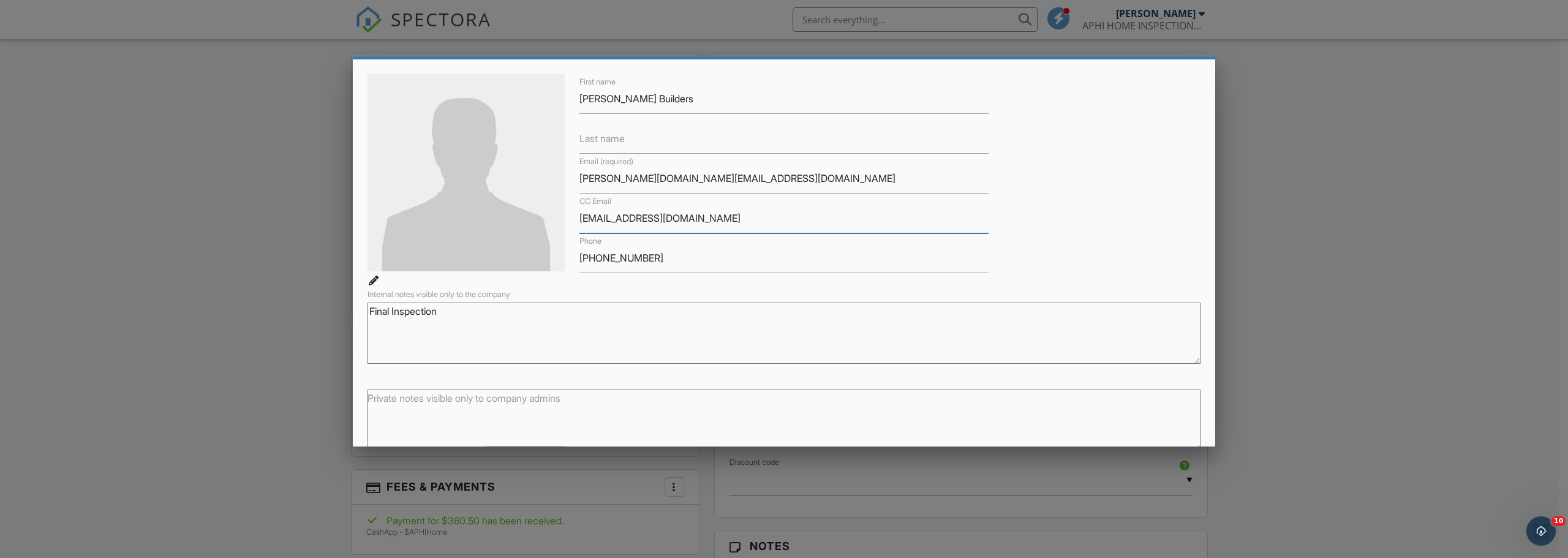
scroll to position [100, 0]
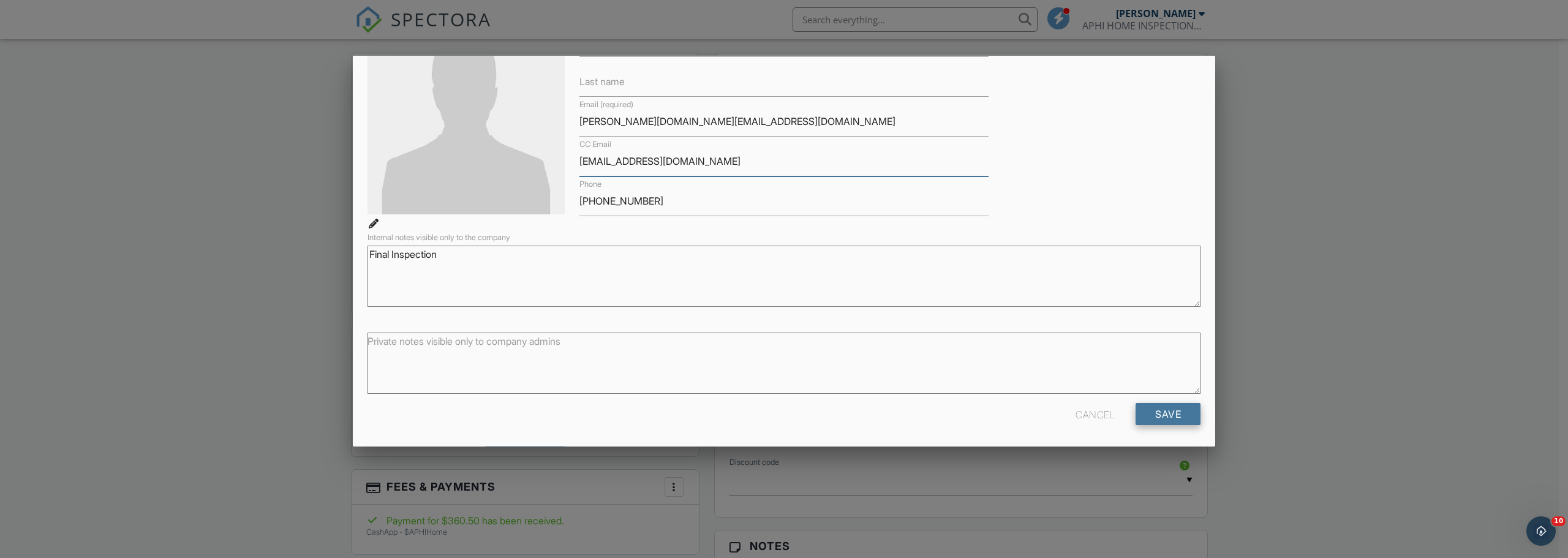
type input "ggammill@satx.rr.com"
click at [1179, 414] on input "Save" at bounding box center [1168, 414] width 65 height 22
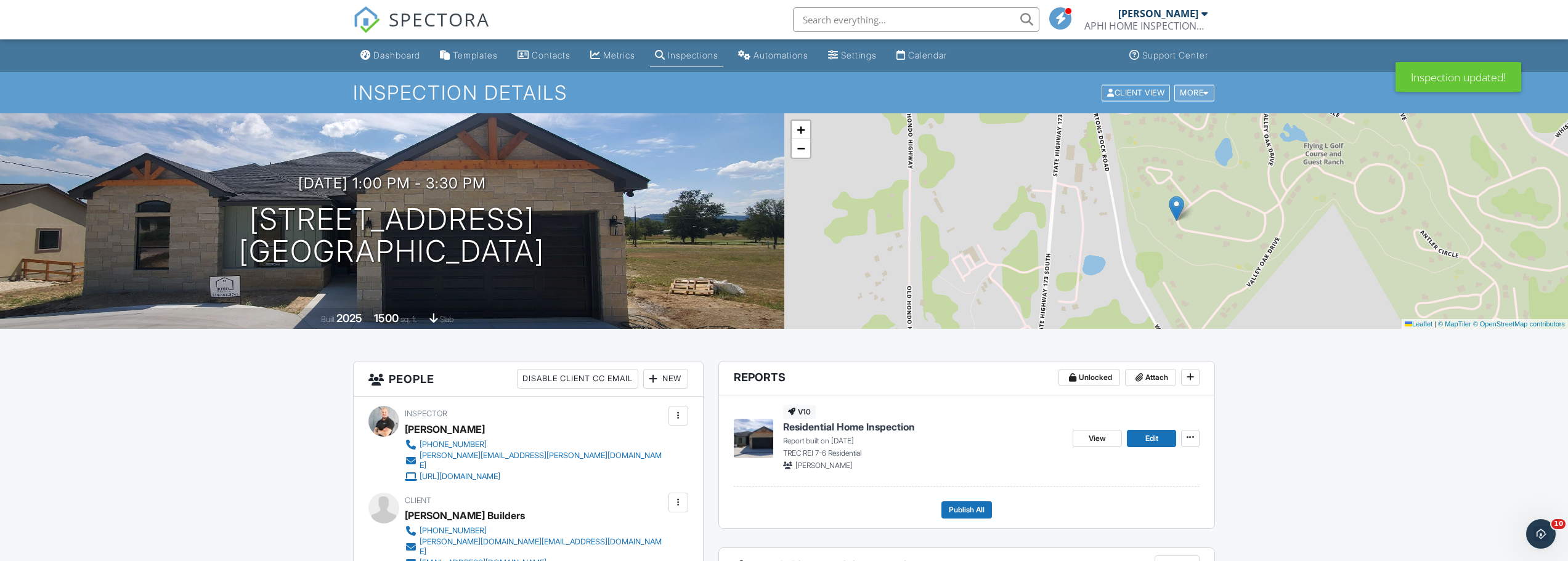
click at [1205, 96] on div at bounding box center [1205, 92] width 5 height 8
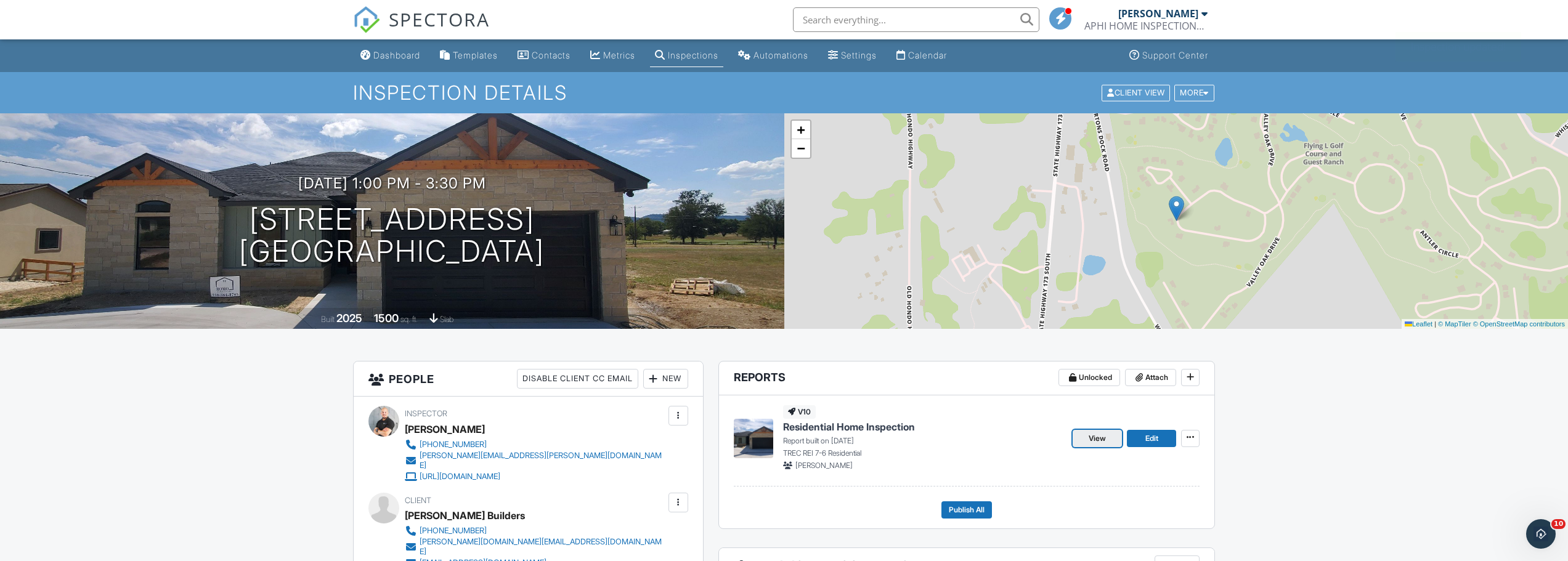
click at [1110, 437] on link "View" at bounding box center [1097, 438] width 50 height 17
